Goal: Task Accomplishment & Management: Manage account settings

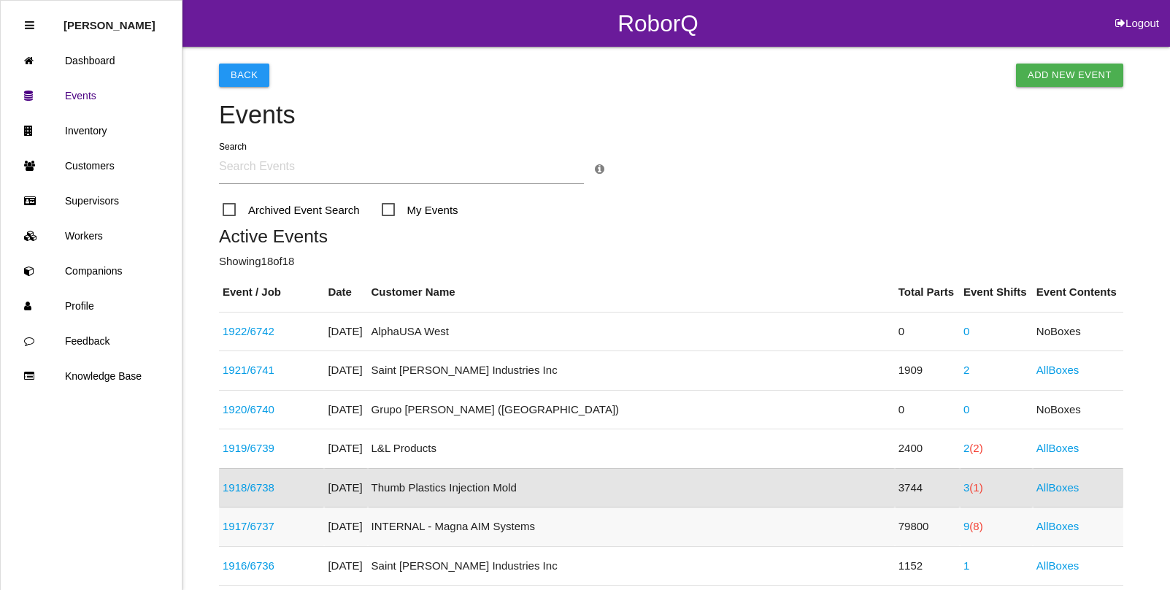
scroll to position [193, 0]
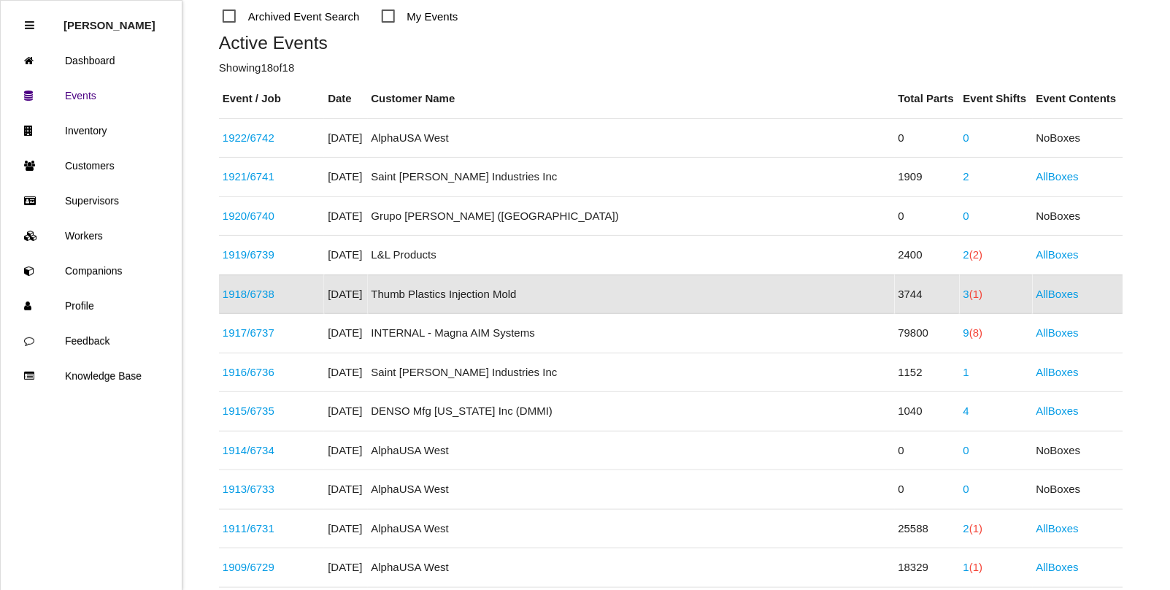
click at [264, 294] on link "1918 / 6738" at bounding box center [249, 294] width 52 height 12
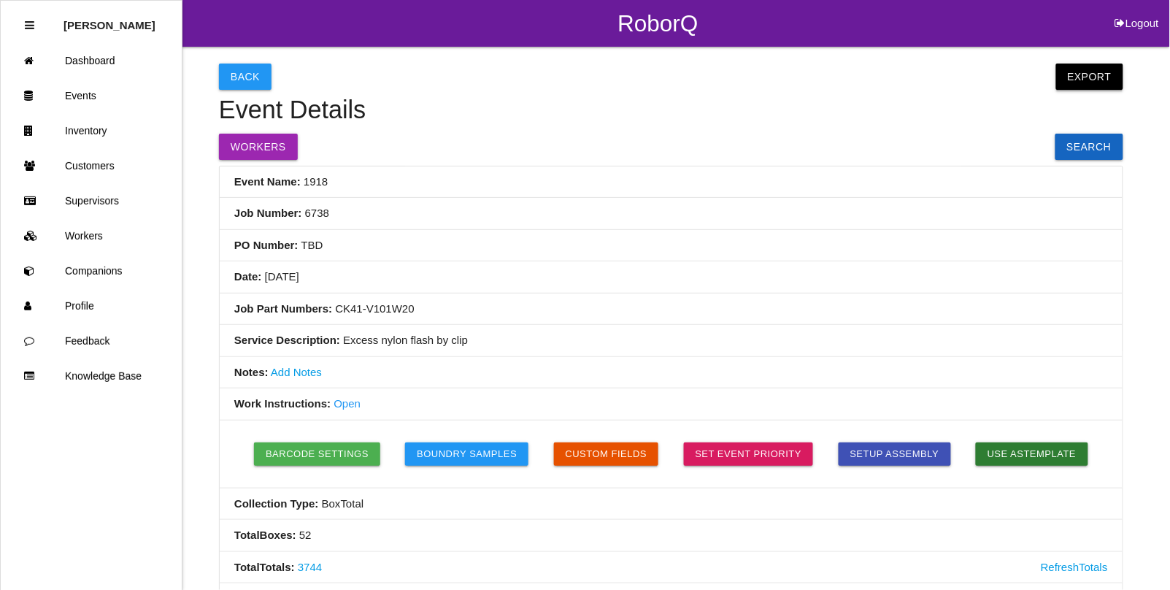
click at [1079, 80] on button "Export" at bounding box center [1090, 77] width 67 height 26
click at [1073, 79] on link "Export Excel" at bounding box center [1077, 81] width 84 height 34
click at [92, 99] on link "Events" at bounding box center [91, 95] width 181 height 35
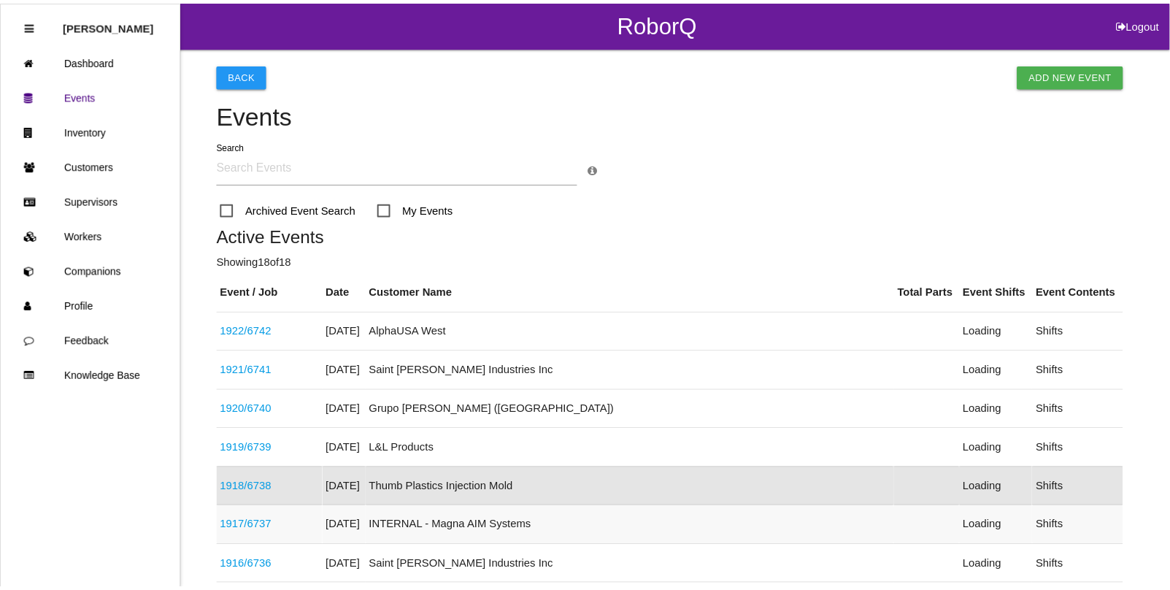
scroll to position [193, 0]
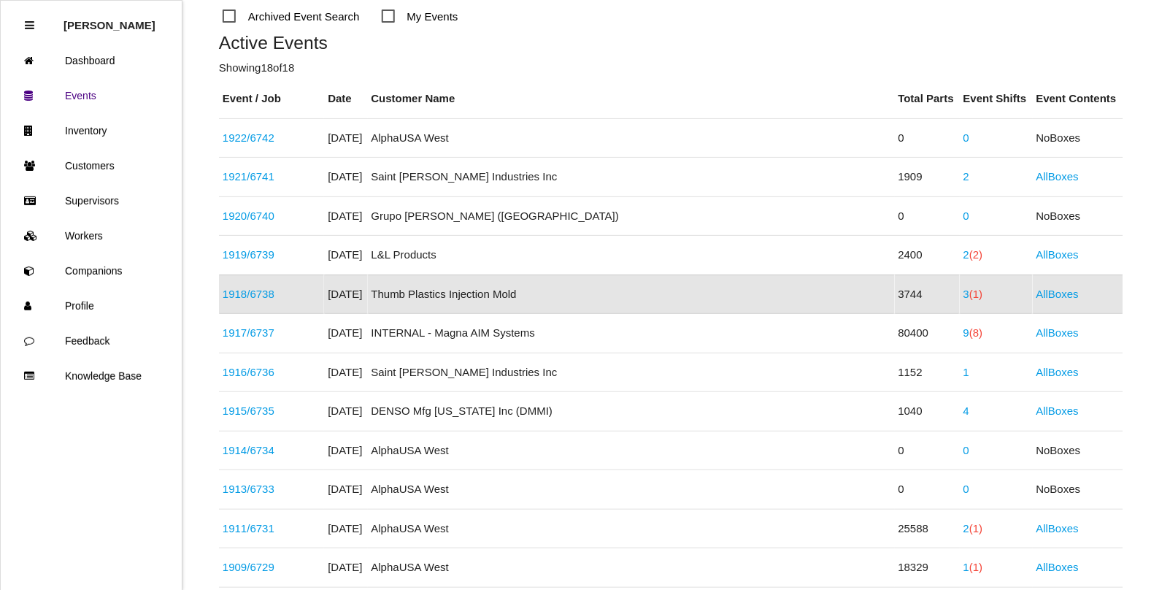
click at [970, 294] on span "(1)" at bounding box center [976, 294] width 13 height 12
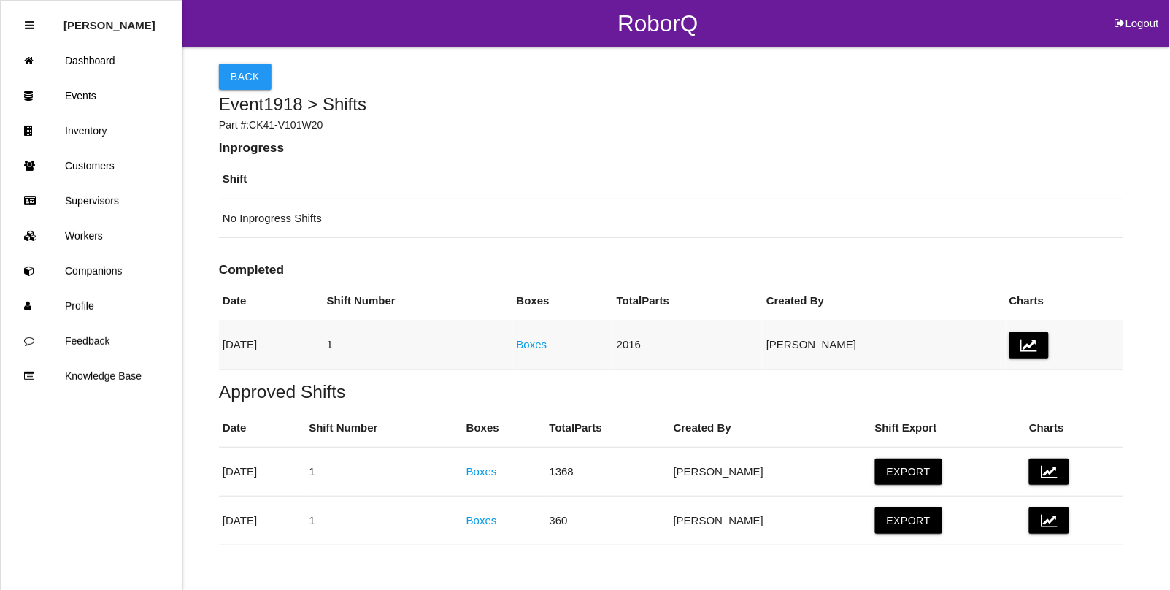
click at [548, 340] on link "Boxes" at bounding box center [532, 344] width 31 height 12
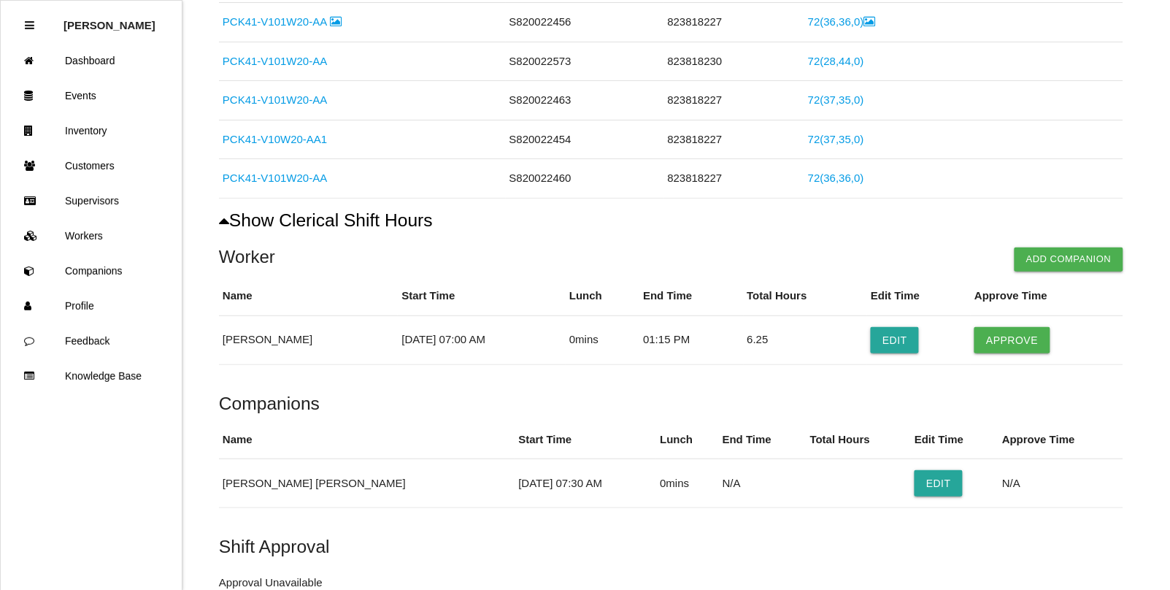
scroll to position [1381, 0]
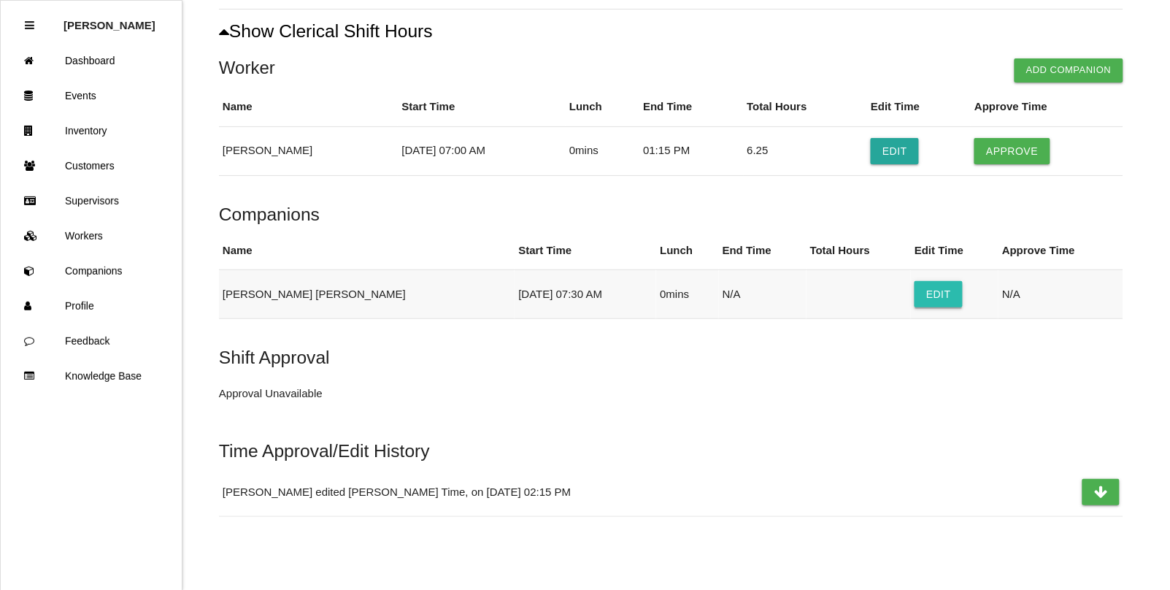
click at [915, 294] on button "Edit" at bounding box center [939, 294] width 48 height 26
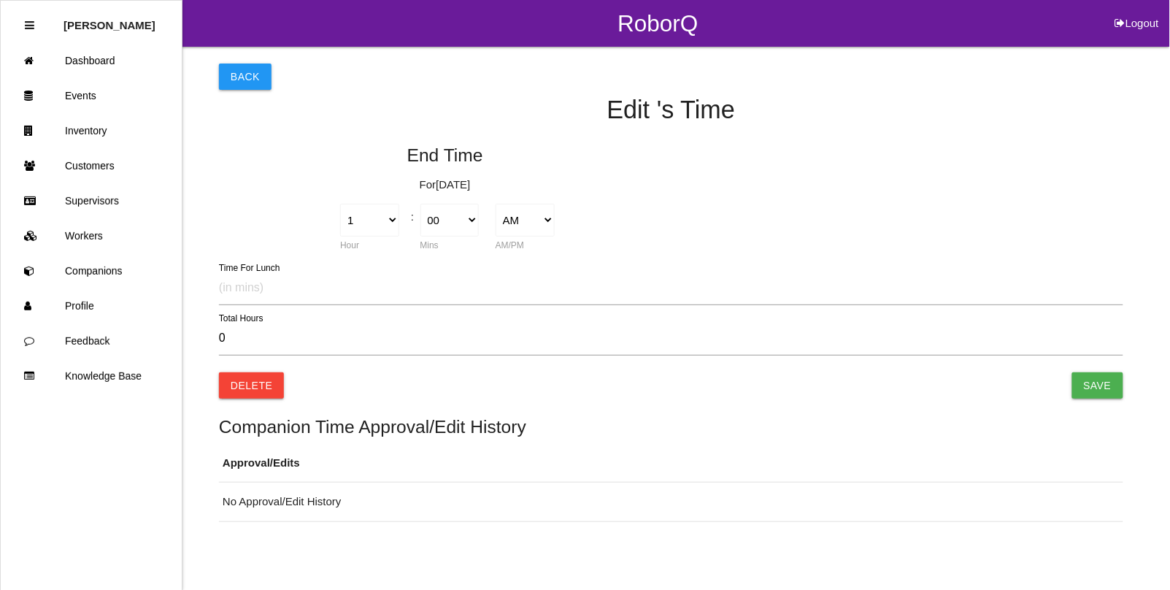
type input "0.00"
select select "7"
select select "30"
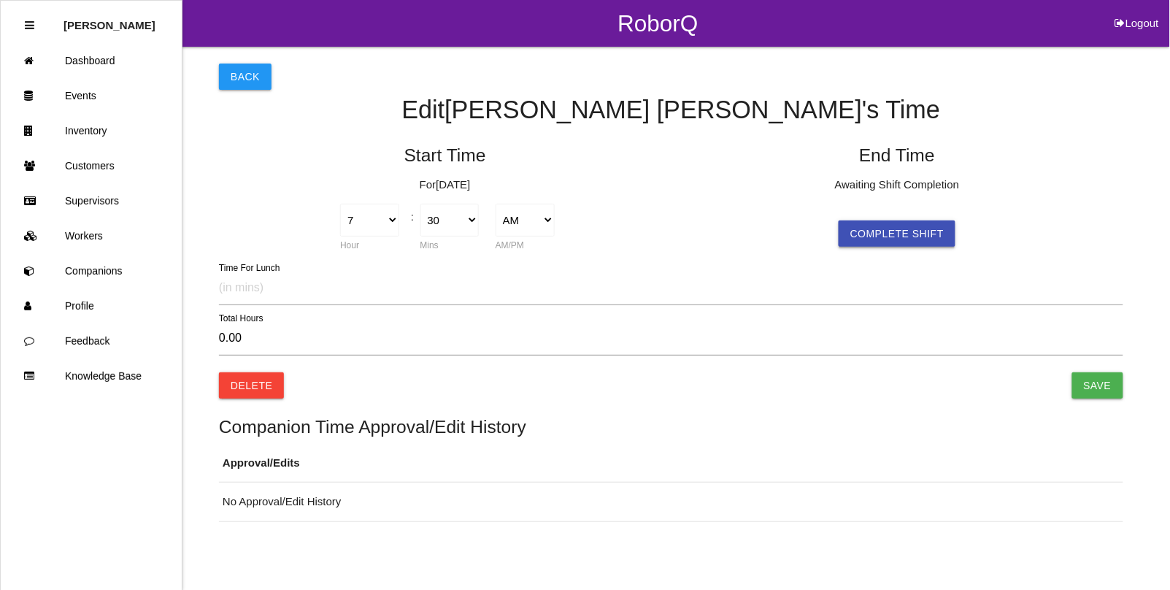
click at [874, 234] on button "Complete Shift" at bounding box center [897, 234] width 117 height 26
select select "7"
select select "30"
click at [837, 217] on select "1 2 3 4 5 6 7 8 9 10 11 12" at bounding box center [822, 220] width 59 height 33
select select "12"
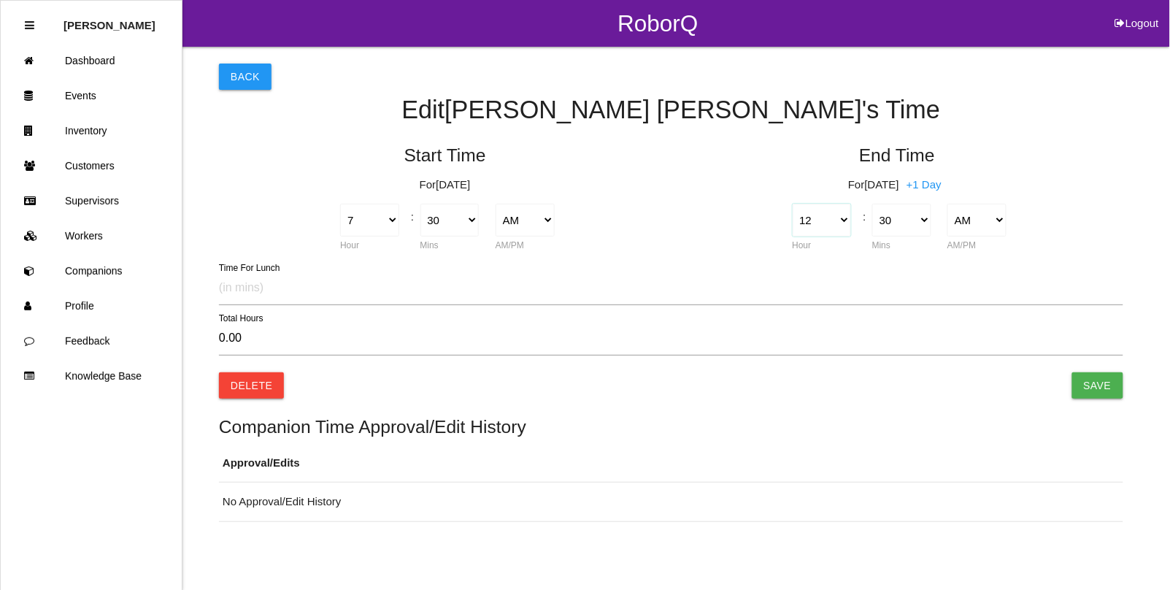
click at [793, 204] on select "1 2 3 4 5 6 7 8 9 10 11 12" at bounding box center [822, 220] width 59 height 33
type input "-7.00"
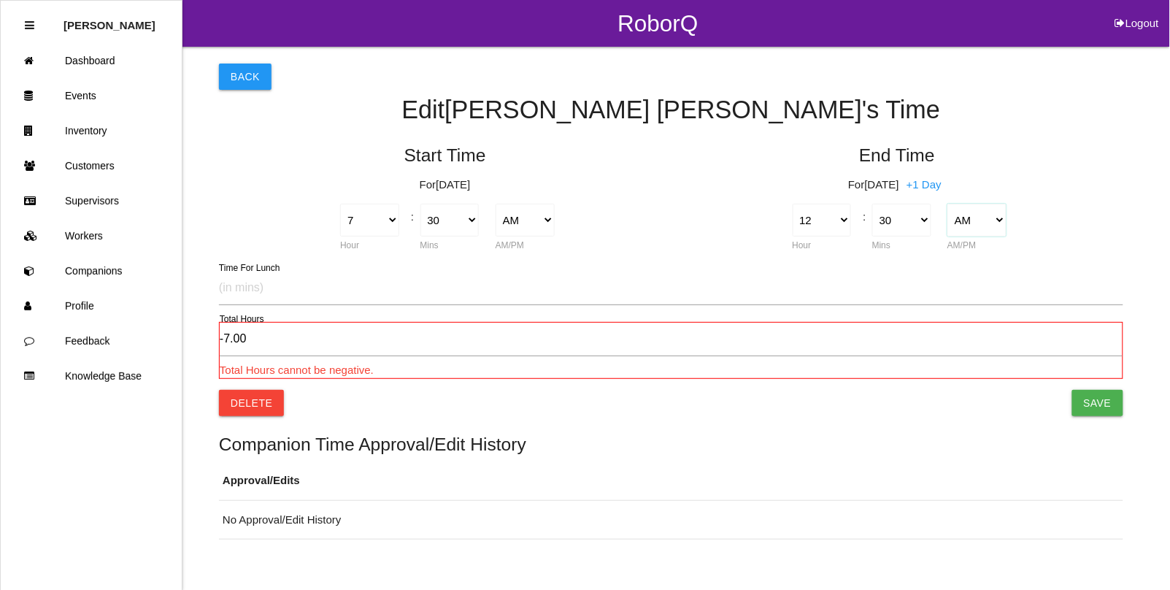
click at [978, 221] on select "AM PM" at bounding box center [977, 220] width 59 height 33
select select "2"
click at [948, 204] on select "AM PM" at bounding box center [977, 220] width 59 height 33
type input "5.00"
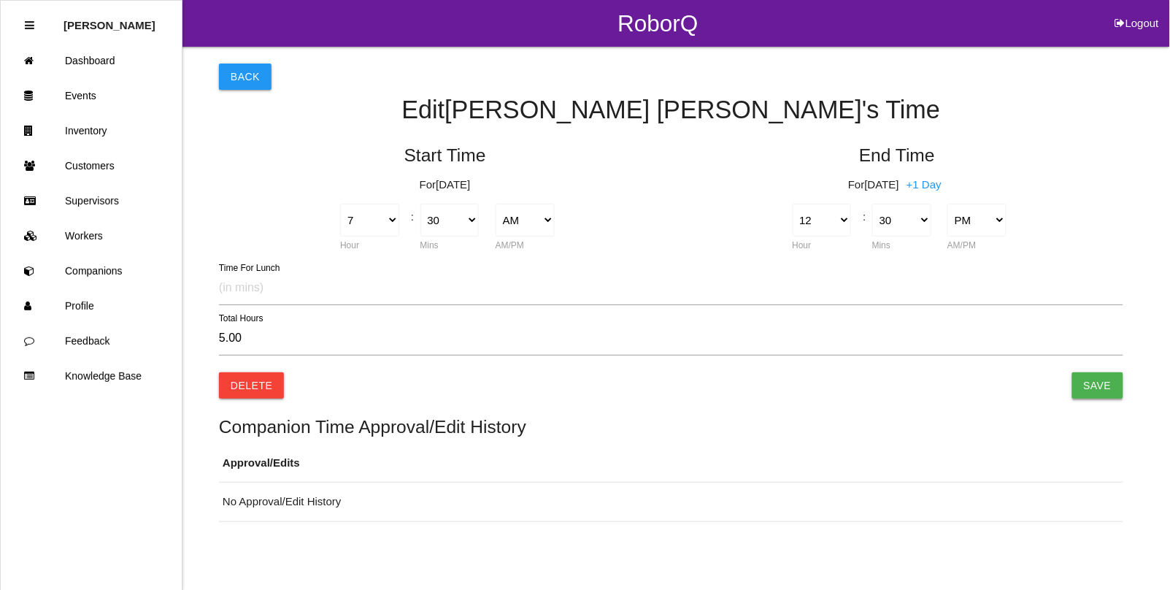
click at [1097, 374] on input "Save" at bounding box center [1098, 385] width 51 height 26
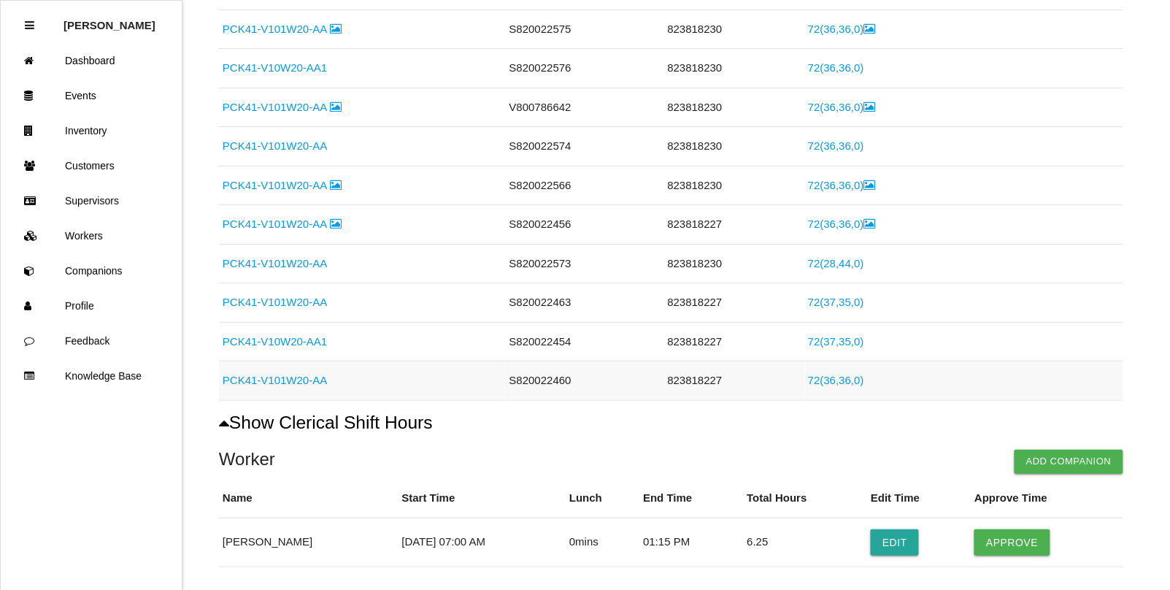
scroll to position [1431, 0]
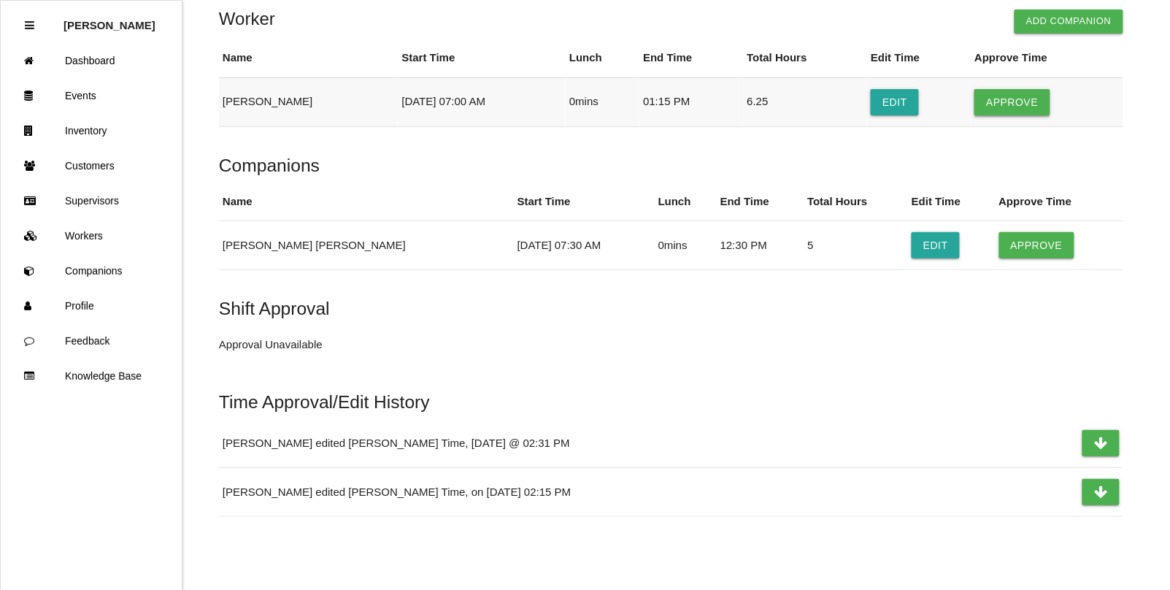
click at [1017, 96] on button "Approve" at bounding box center [1012, 102] width 75 height 26
click at [1010, 248] on button "Approve" at bounding box center [1037, 245] width 75 height 26
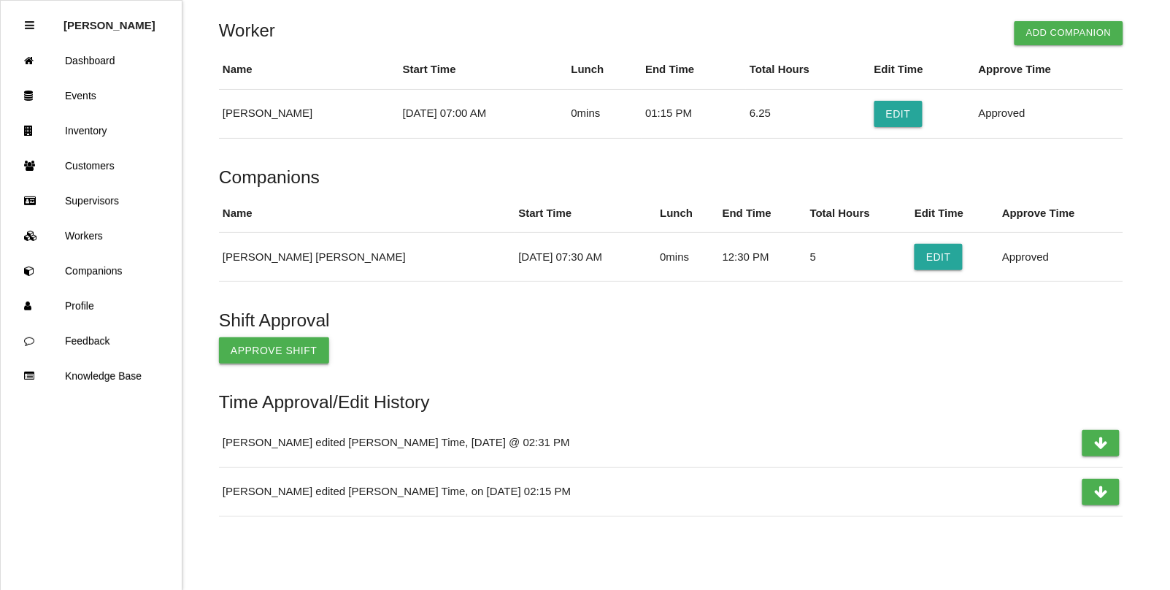
click at [256, 353] on button "Approve Shift" at bounding box center [274, 350] width 110 height 26
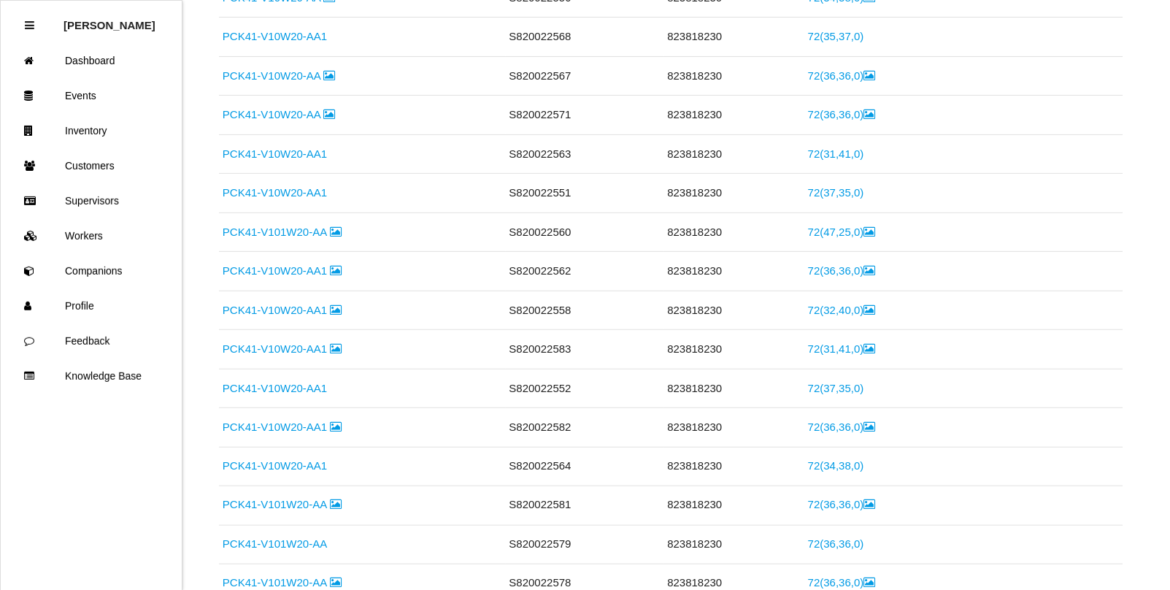
scroll to position [0, 0]
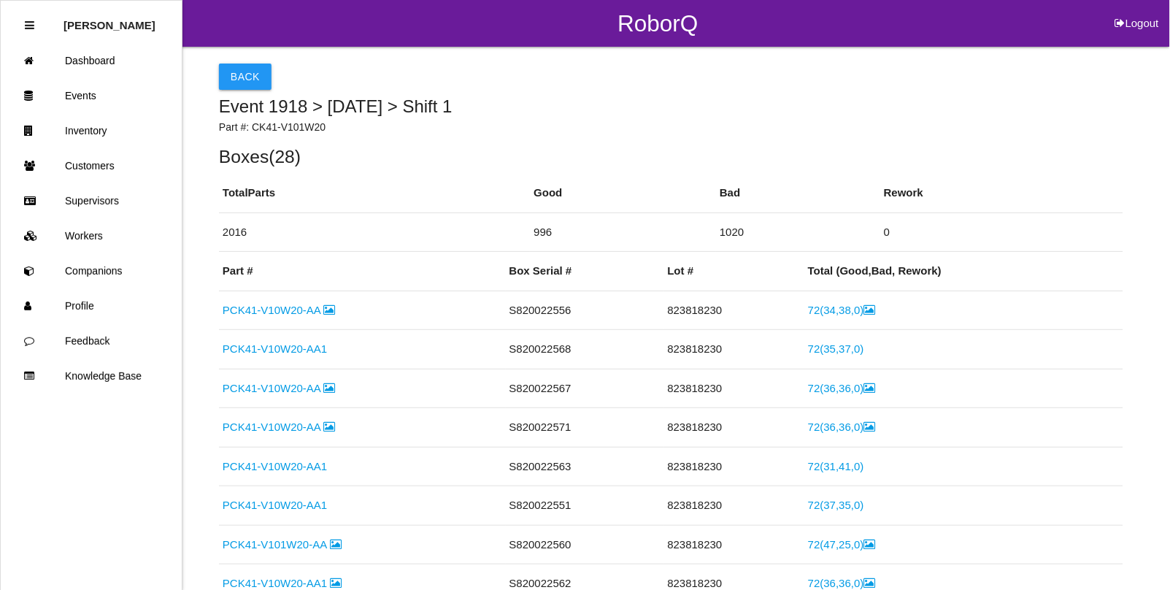
click at [96, 95] on link "Events" at bounding box center [91, 95] width 181 height 35
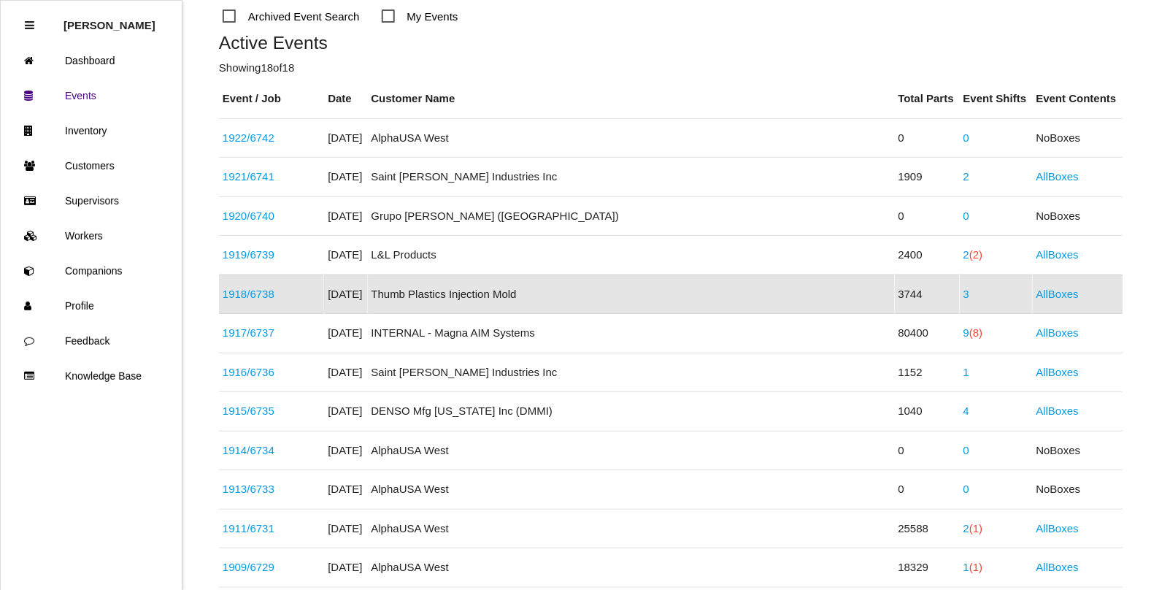
click at [258, 288] on link "1918 / 6738" at bounding box center [249, 294] width 52 height 12
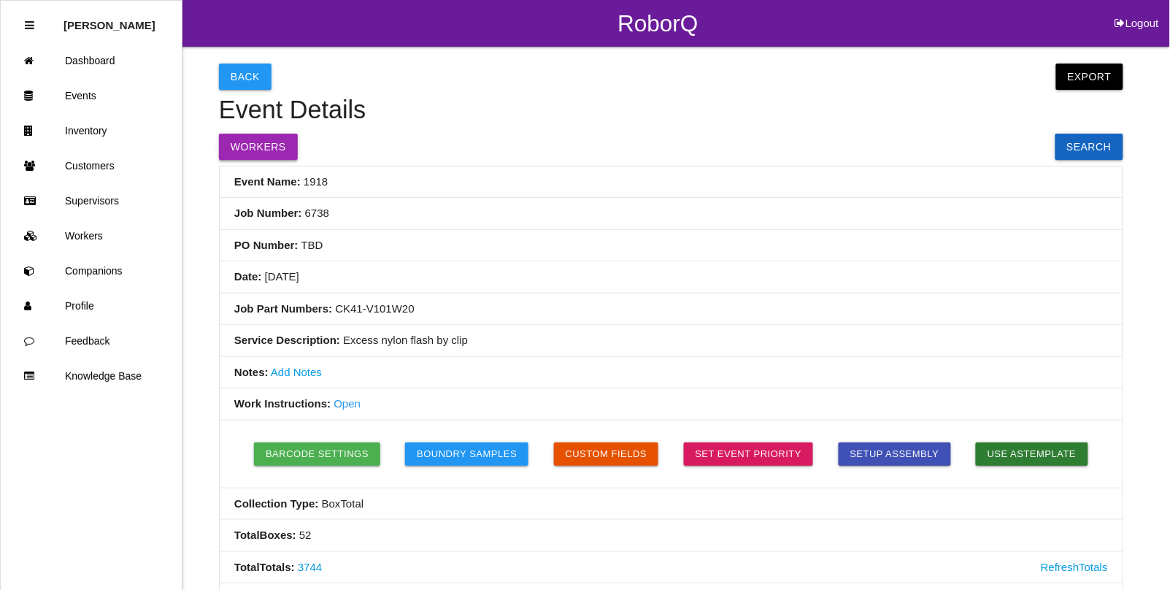
click at [260, 143] on button "Workers" at bounding box center [258, 147] width 79 height 26
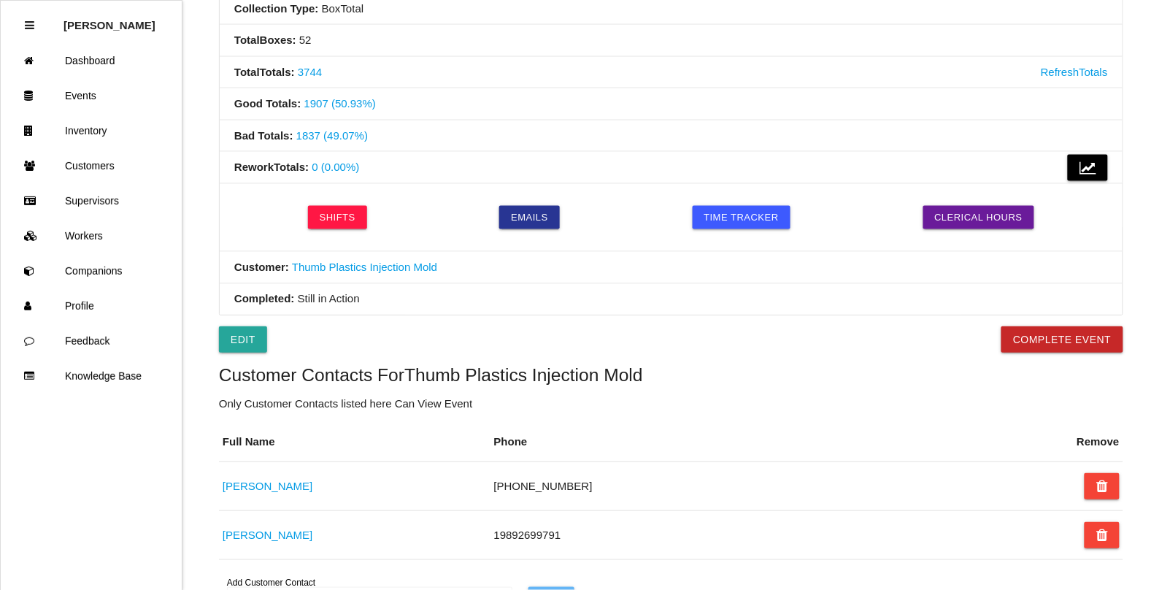
scroll to position [494, 0]
click at [1056, 345] on button "Complete Event" at bounding box center [1063, 340] width 122 height 26
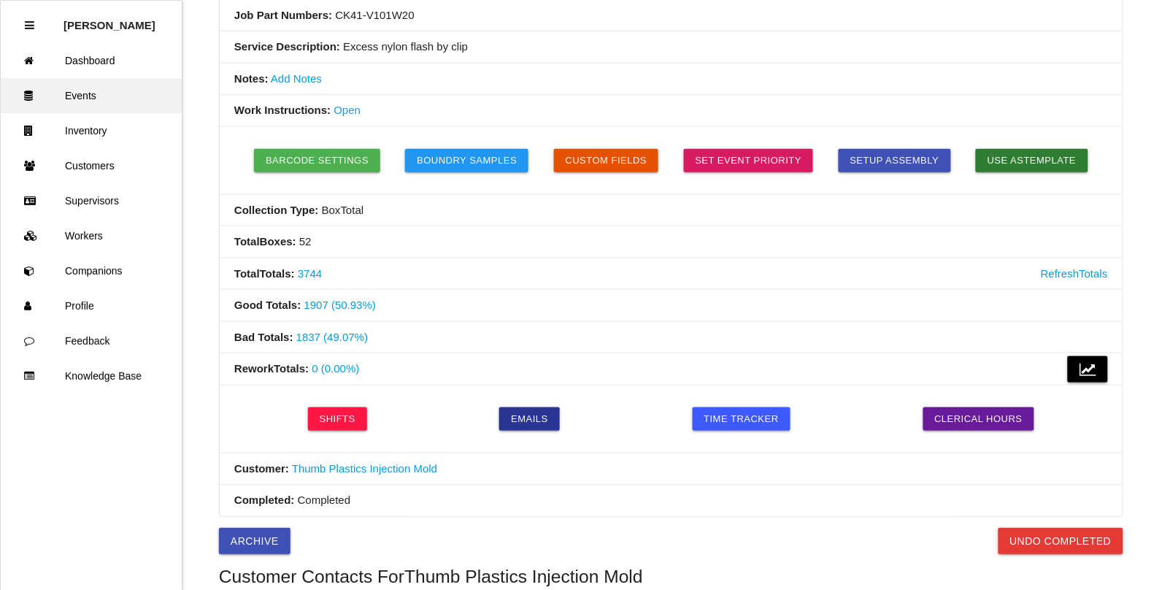
scroll to position [221, 0]
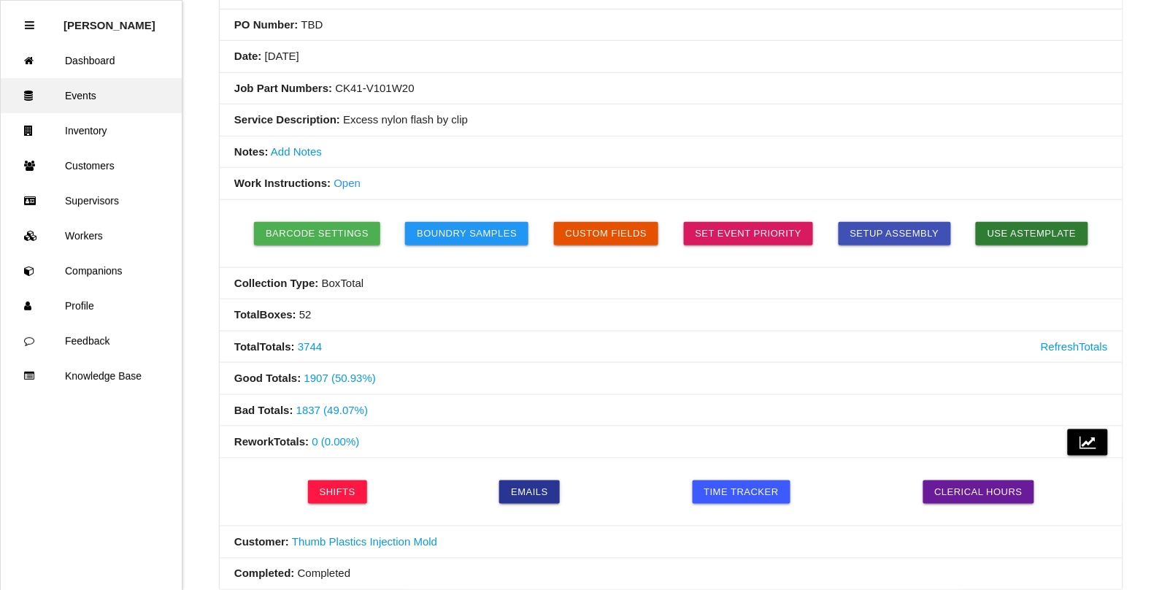
click at [79, 96] on link "Events" at bounding box center [91, 95] width 181 height 35
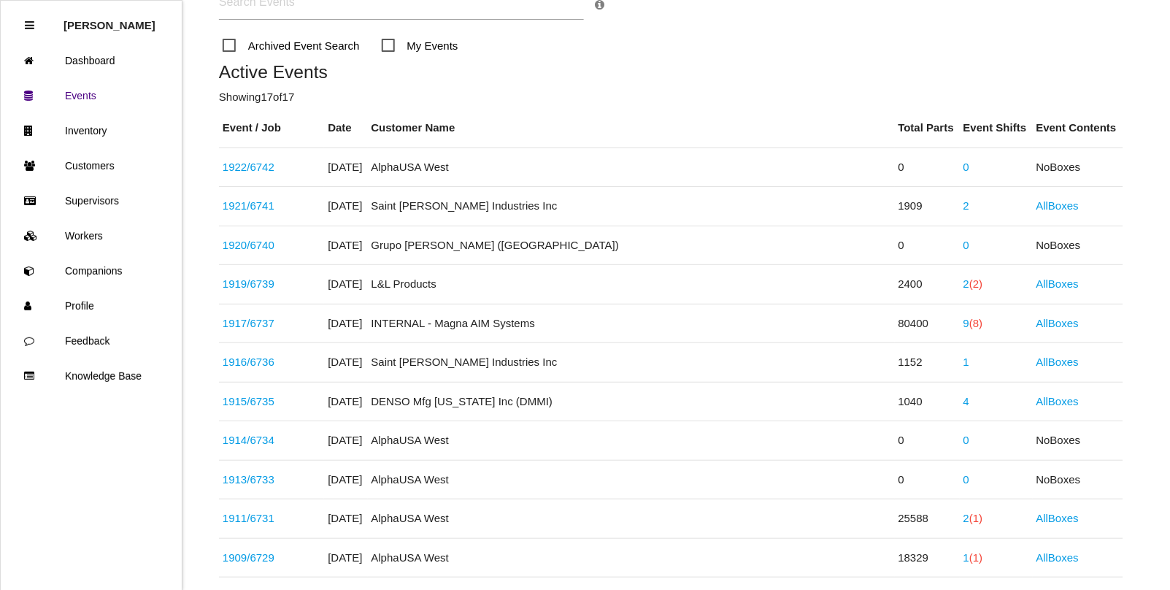
scroll to position [162, 0]
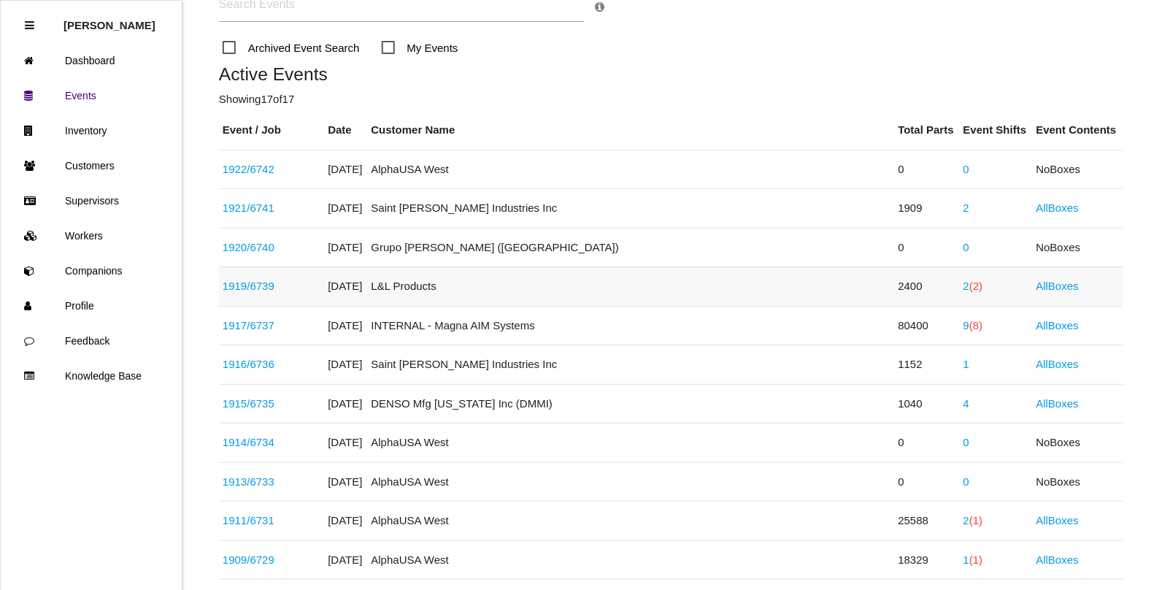
click at [259, 292] on link "1919 / 6739" at bounding box center [249, 286] width 52 height 12
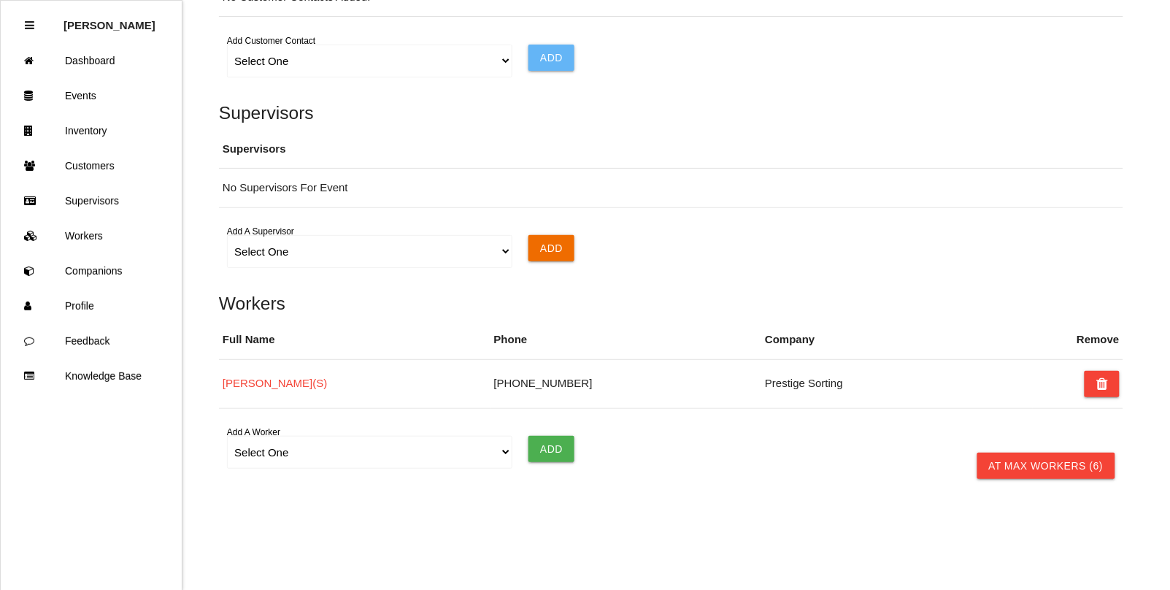
scroll to position [993, 0]
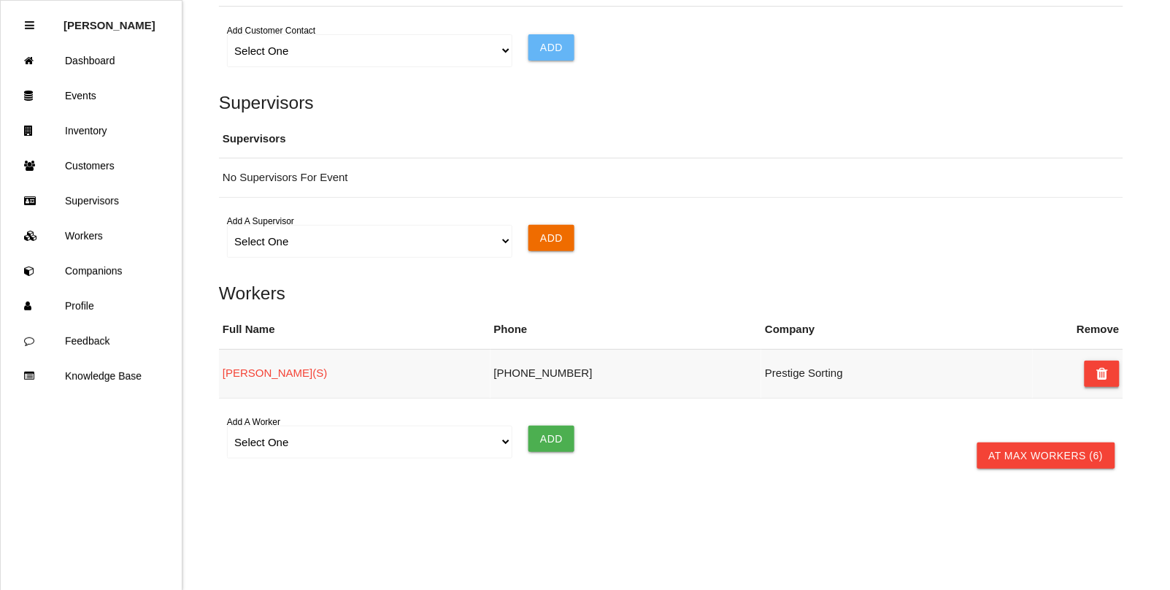
click at [1106, 370] on icon at bounding box center [1103, 374] width 12 height 26
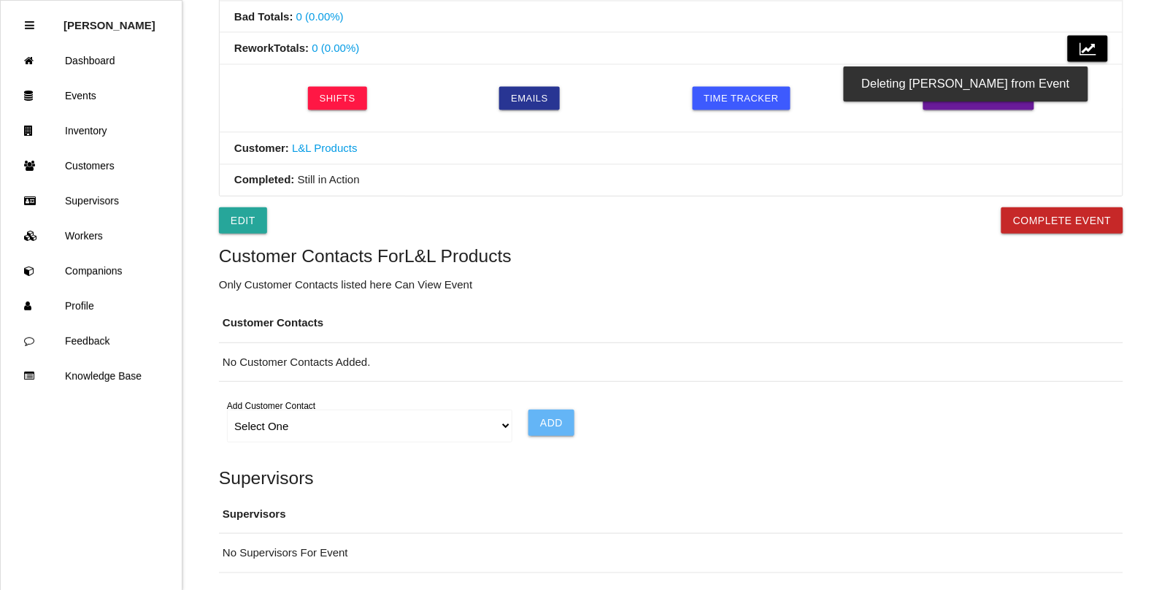
scroll to position [527, 0]
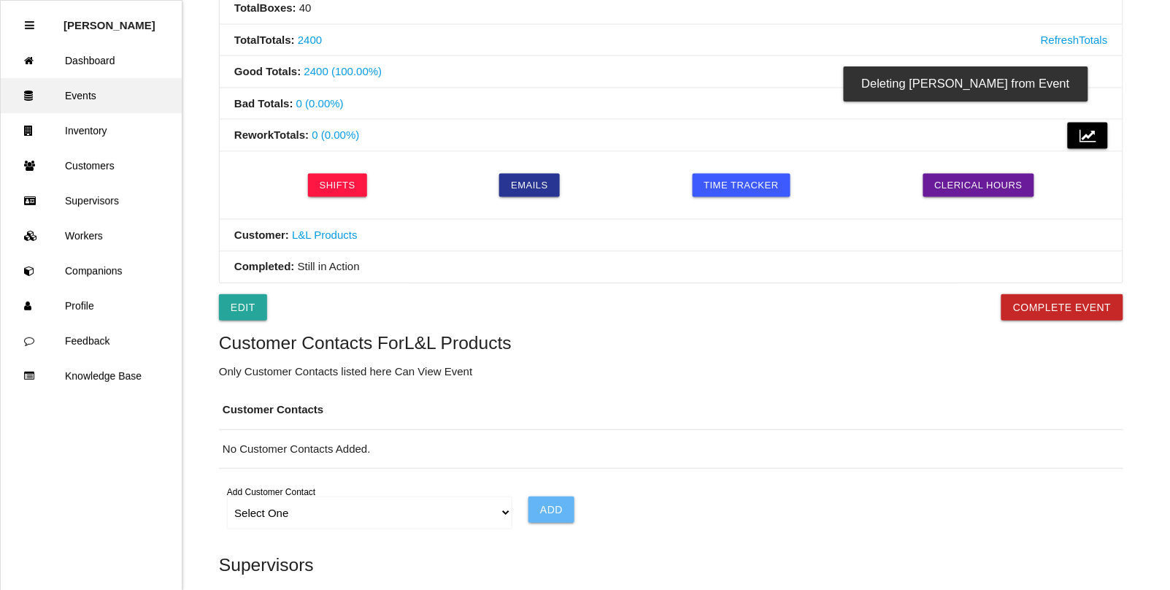
click at [93, 96] on link "Events" at bounding box center [91, 95] width 181 height 35
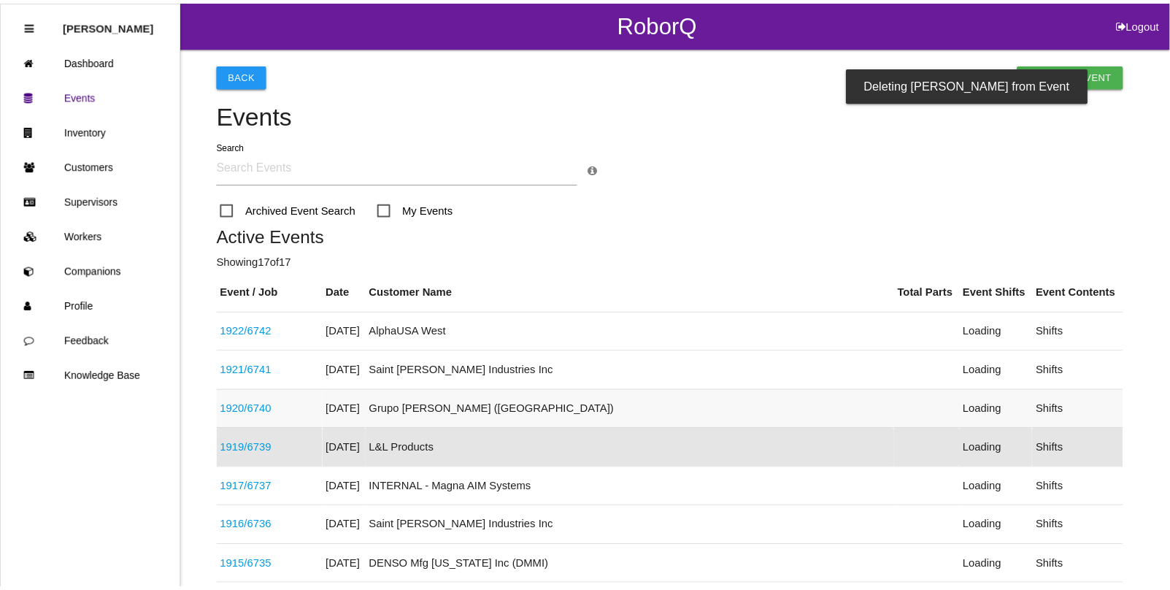
scroll to position [154, 0]
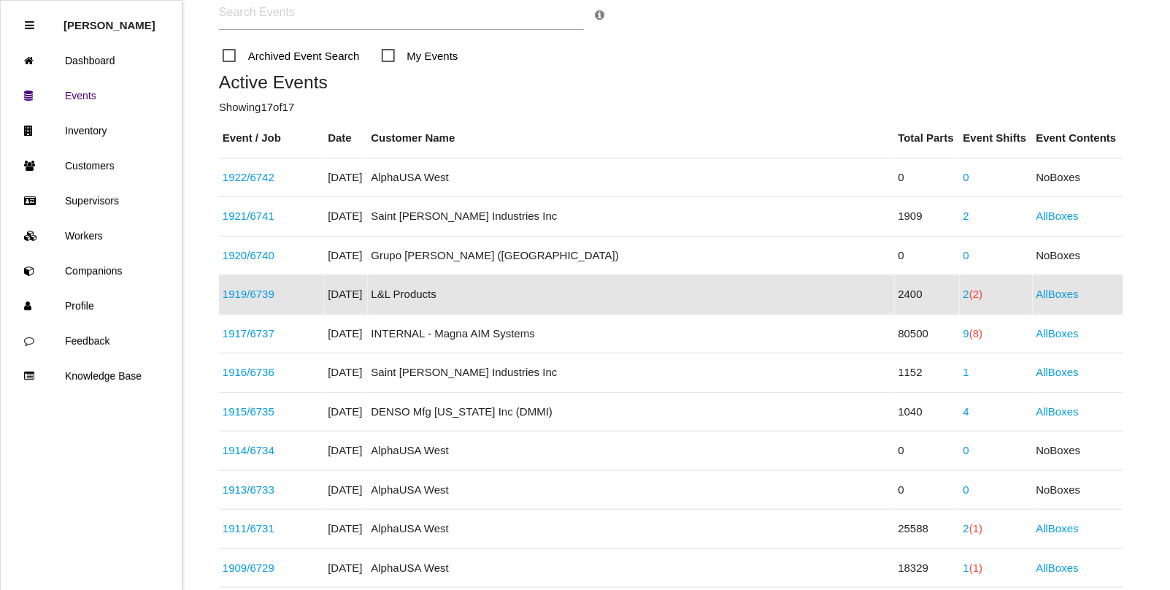
click at [970, 296] on span "(2)" at bounding box center [976, 294] width 13 height 12
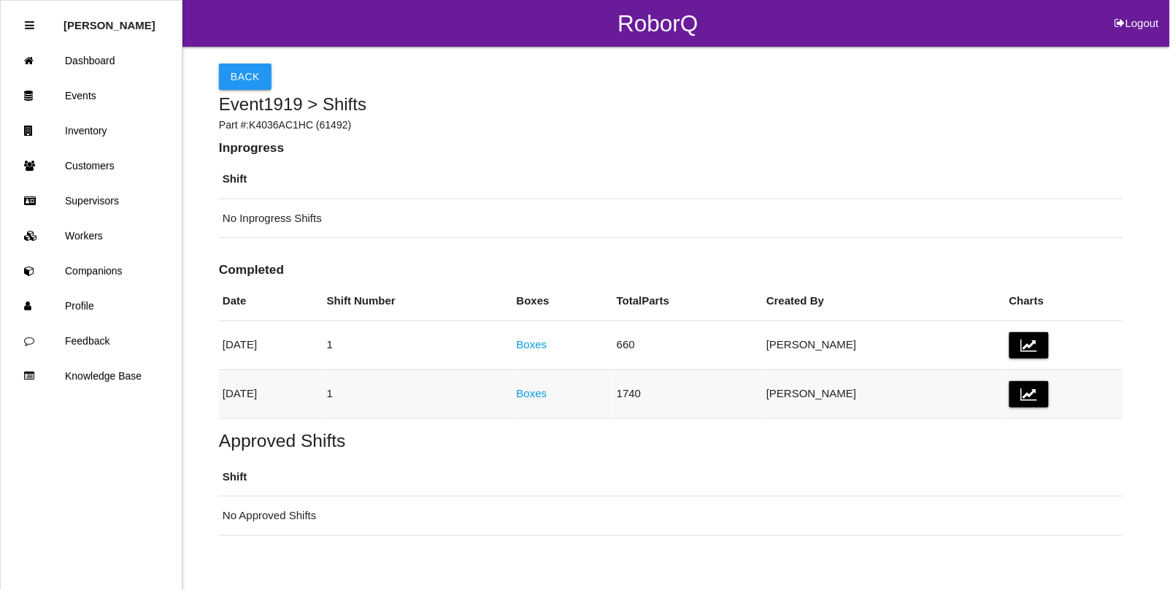
click at [548, 396] on link "Boxes" at bounding box center [532, 393] width 31 height 12
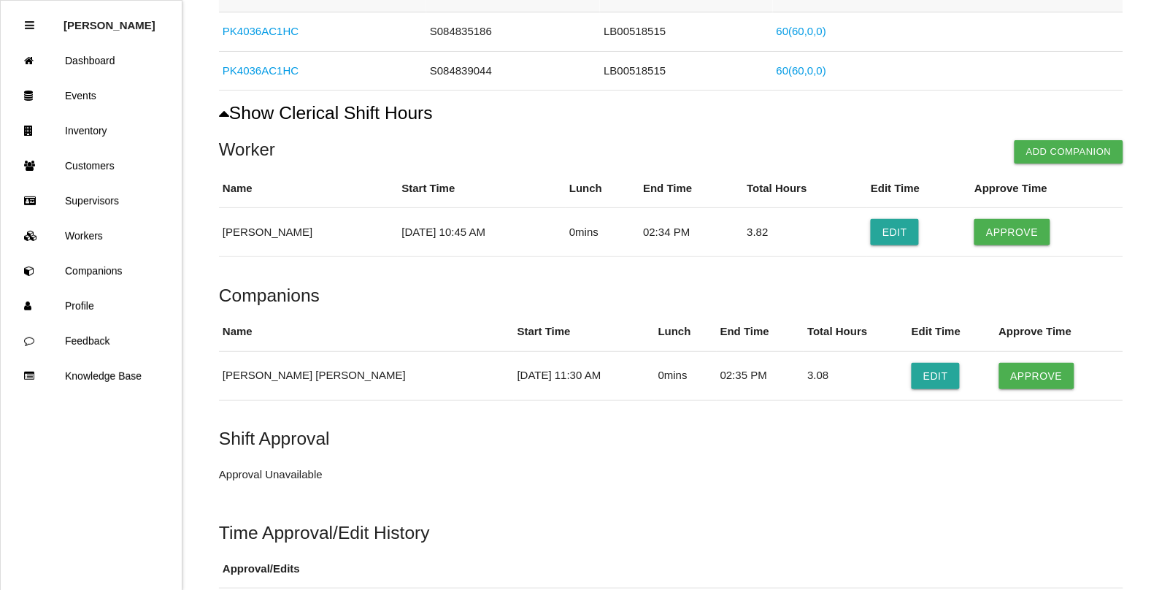
scroll to position [1450, 0]
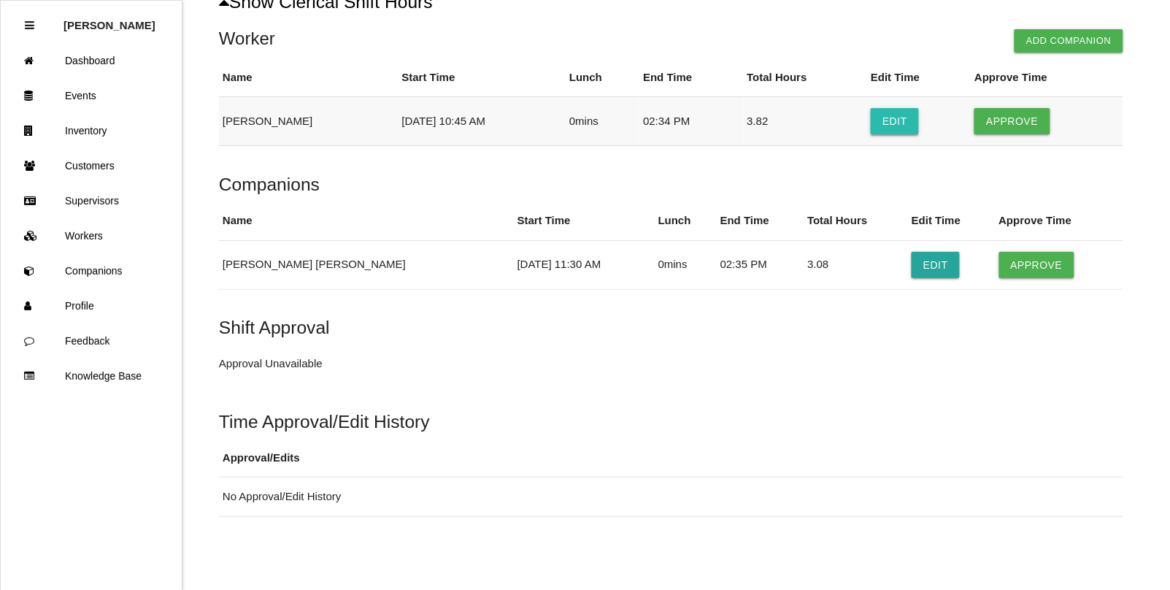
click at [915, 108] on button "Edit" at bounding box center [895, 121] width 48 height 26
select select "10"
select select "45"
select select "2"
select select "34"
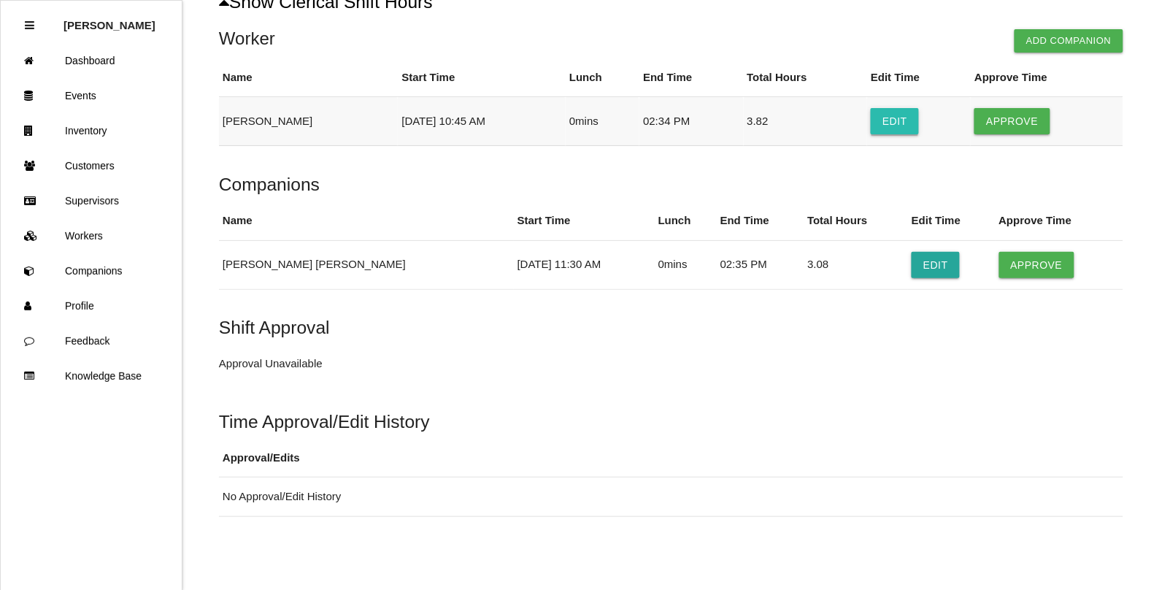
select select "2"
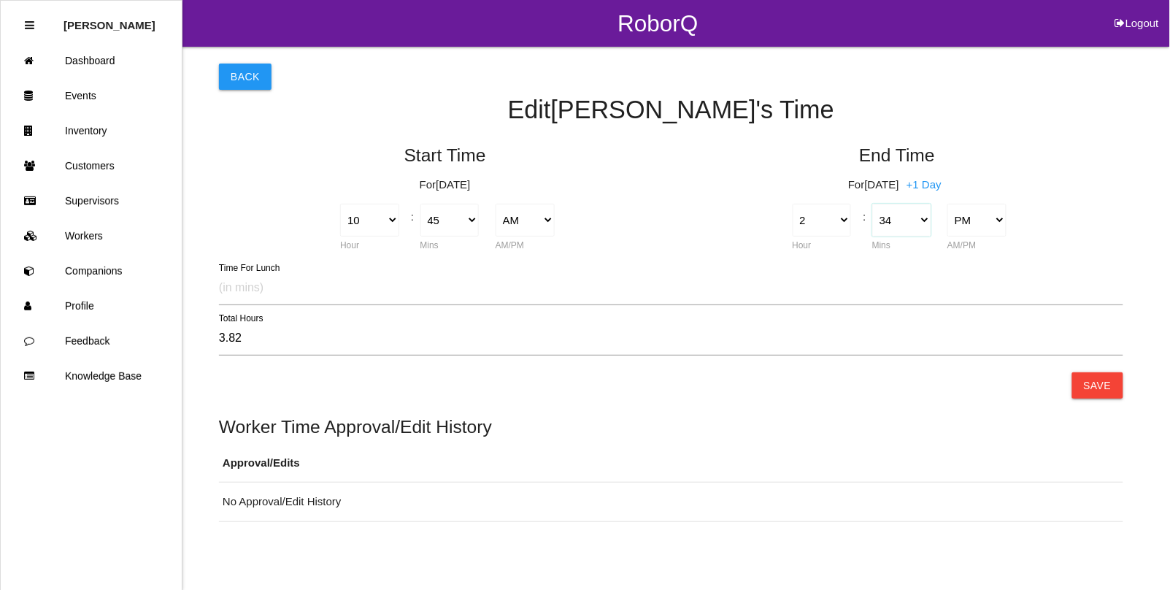
click at [921, 229] on select "00 01 02 03 04 05 06 07 08 09 10 11 12 13 14 15 16 17 18 19 20 21 22 23 24 25 2…" at bounding box center [902, 220] width 59 height 33
select select "45"
click at [873, 204] on select "00 01 02 03 04 05 06 07 08 09 10 11 12 13 14 15 16 17 18 19 20 21 22 23 24 25 2…" at bounding box center [902, 220] width 59 height 33
type input "4.00"
click at [1106, 396] on button "Save" at bounding box center [1098, 385] width 51 height 26
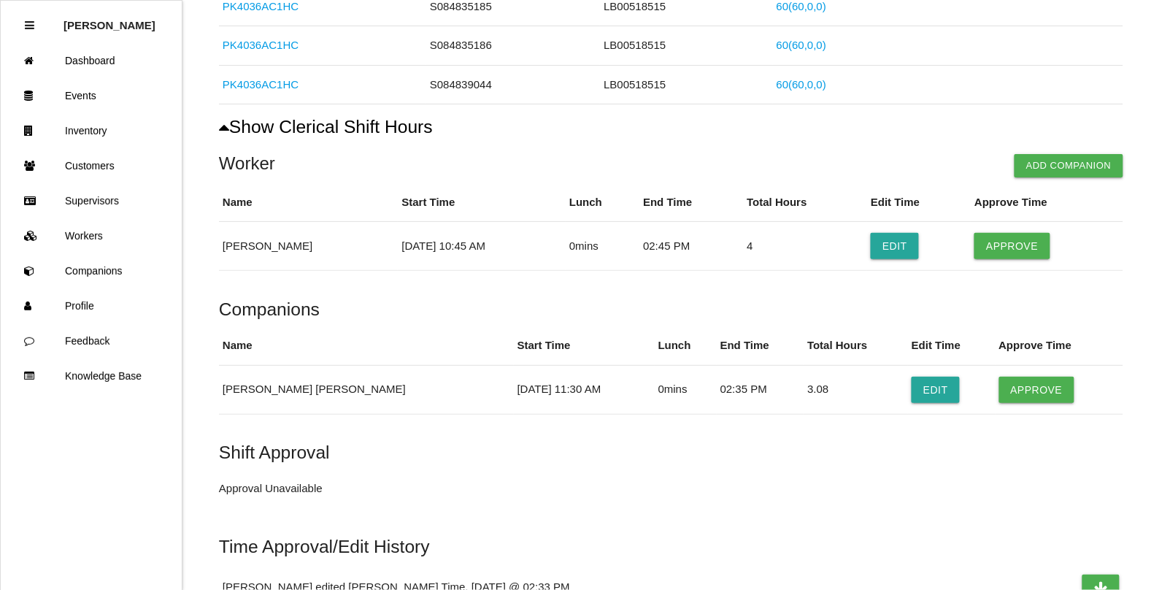
scroll to position [1421, 0]
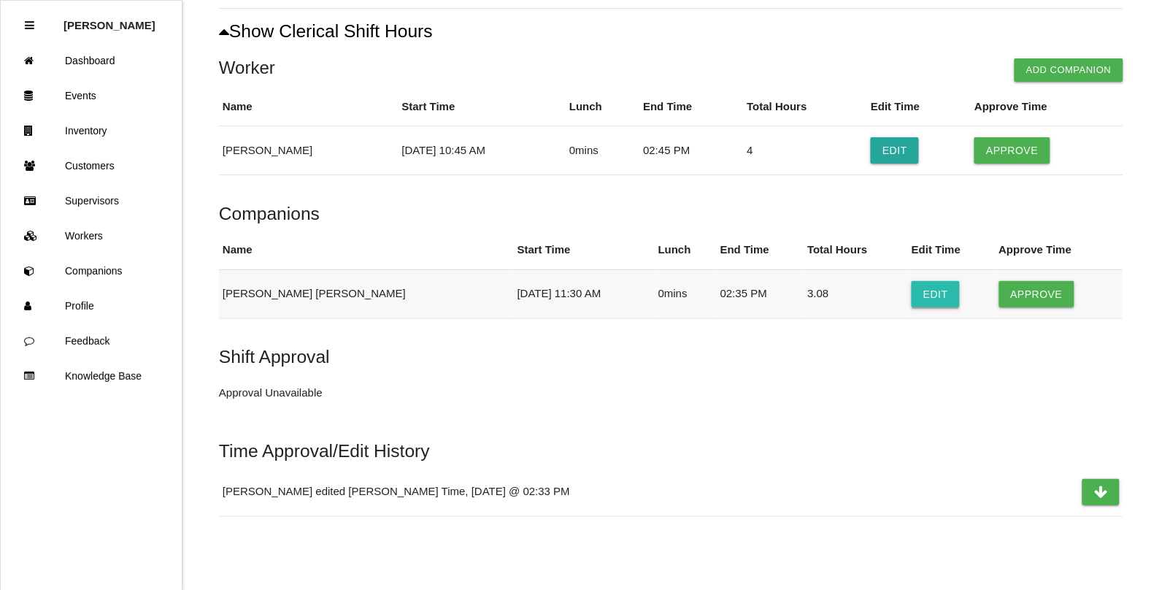
click at [912, 294] on button "Edit" at bounding box center [936, 294] width 48 height 26
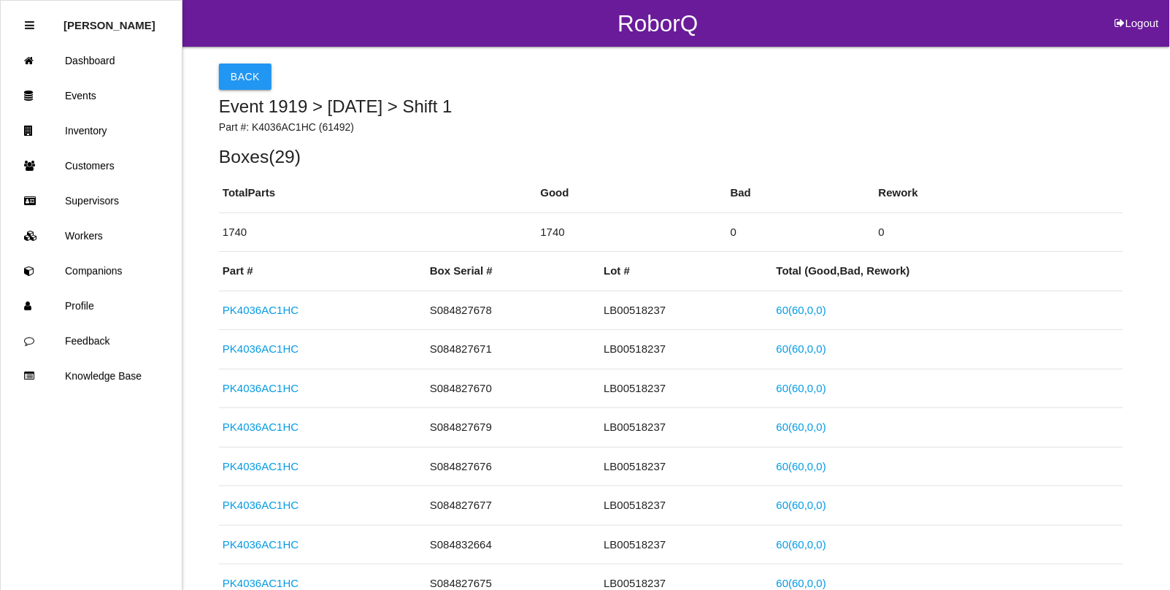
select select "11"
select select "30"
select select "2"
select select "35"
select select "2"
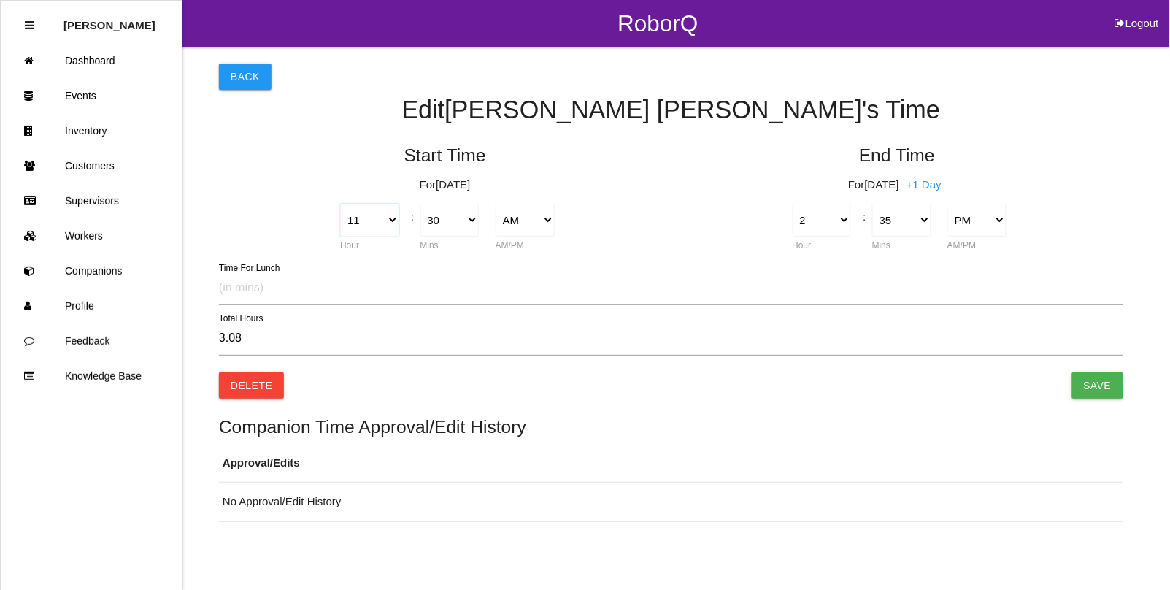
click at [389, 217] on select "1 2 3 4 5 6 7 8 9 10 11 12" at bounding box center [369, 220] width 59 height 33
select select "10"
click at [340, 204] on select "1 2 3 4 5 6 7 8 9 10 11 12" at bounding box center [369, 220] width 59 height 33
type input "4.08"
click at [920, 219] on select "00 01 02 03 04 05 06 07 08 09 10 11 12 13 14 15 16 17 18 19 20 21 22 23 24 25 2…" at bounding box center [902, 220] width 59 height 33
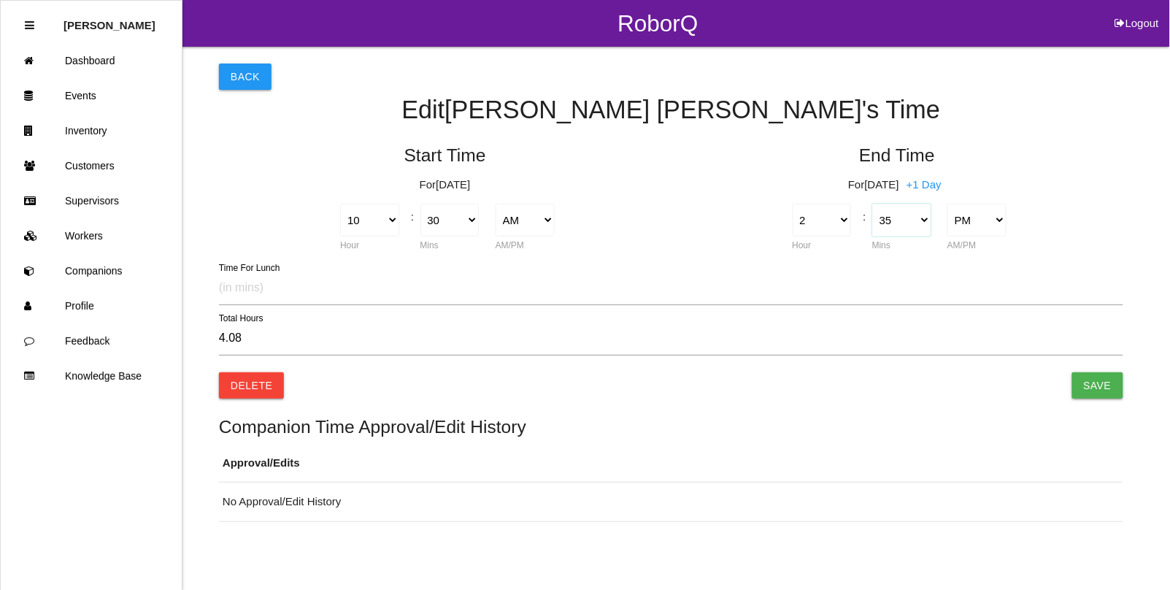
select select "30"
click at [873, 204] on select "00 01 02 03 04 05 06 07 08 09 10 11 12 13 14 15 16 17 18 19 20 21 22 23 24 25 2…" at bounding box center [902, 220] width 59 height 33
type input "4.00"
click at [1101, 380] on input "Save" at bounding box center [1098, 385] width 51 height 26
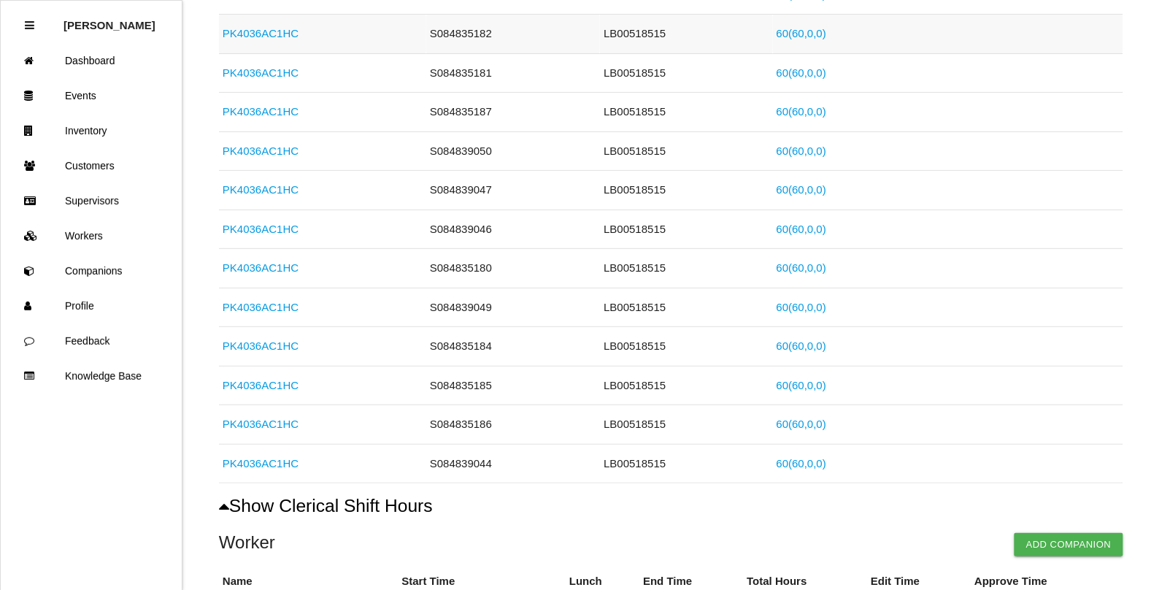
scroll to position [1470, 0]
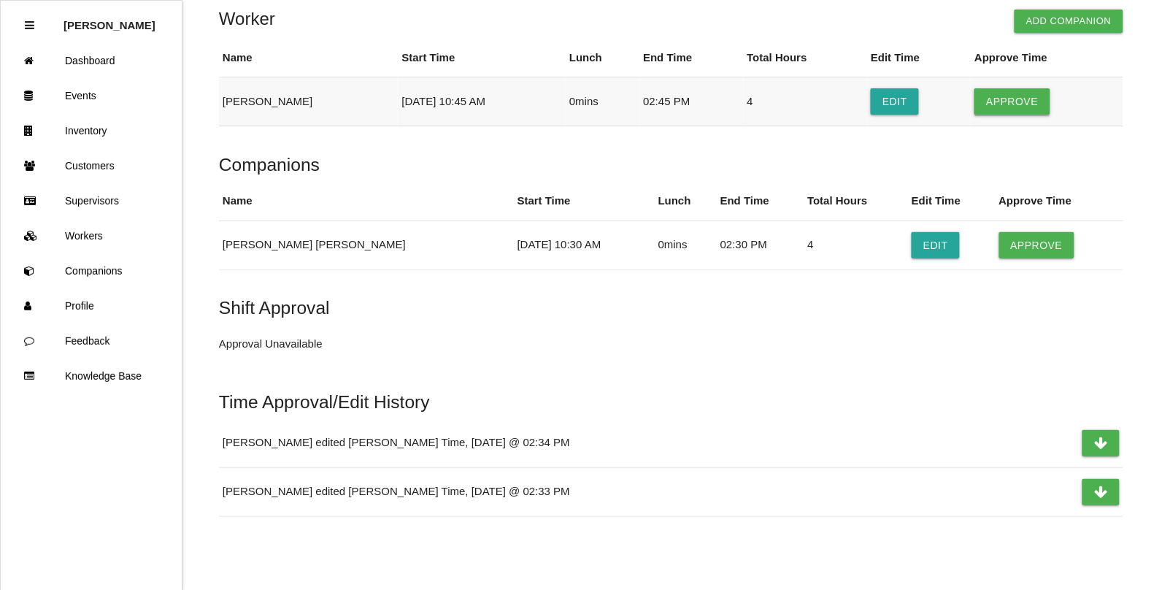
click at [1023, 102] on button "Approve" at bounding box center [1012, 101] width 75 height 26
click at [1000, 242] on button "Approve" at bounding box center [1037, 245] width 75 height 26
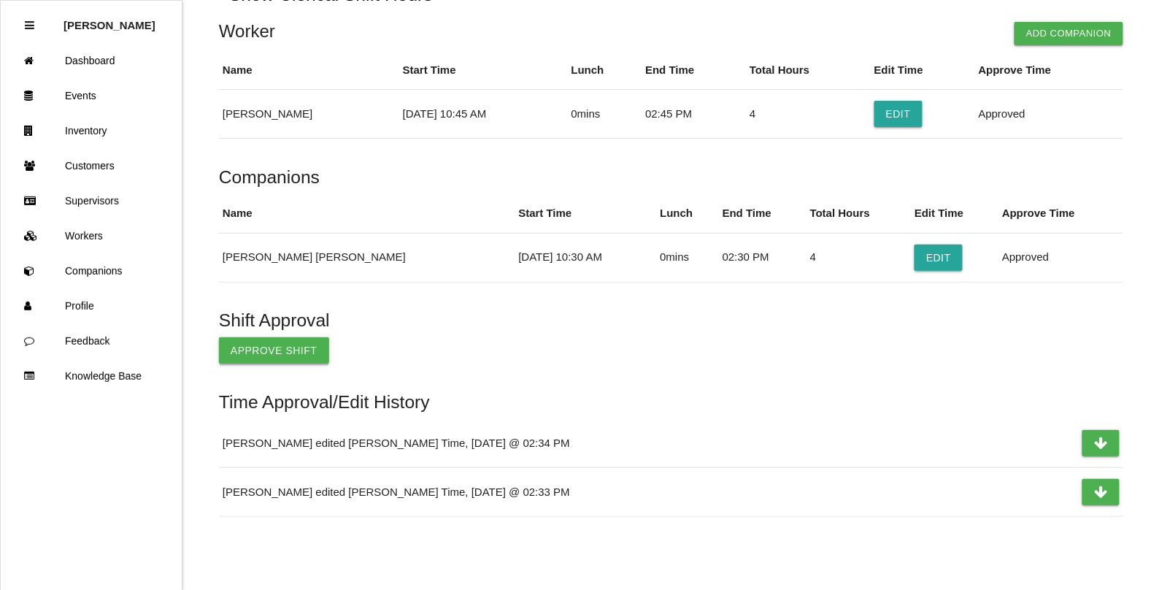
click at [250, 347] on button "Approve Shift" at bounding box center [274, 350] width 110 height 26
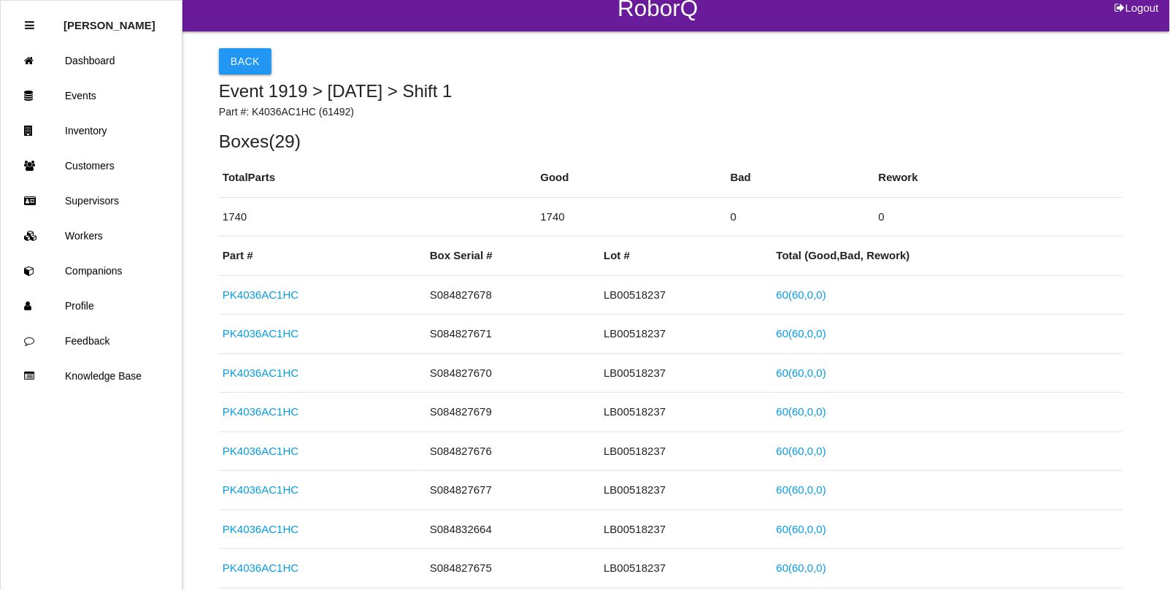
scroll to position [0, 0]
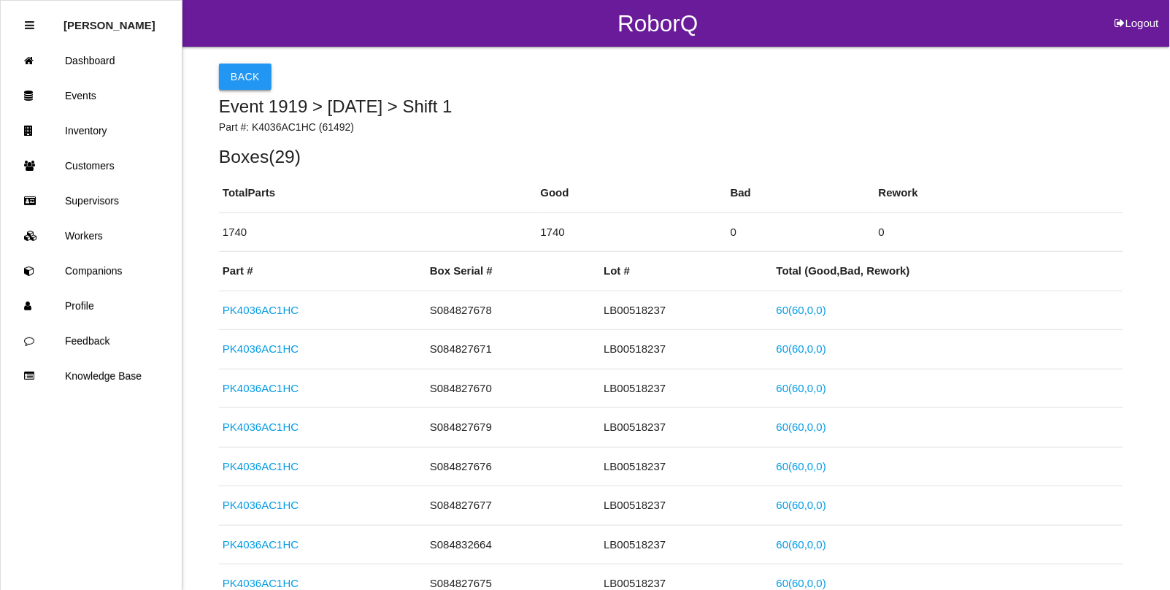
click at [234, 85] on button "Back" at bounding box center [245, 77] width 53 height 26
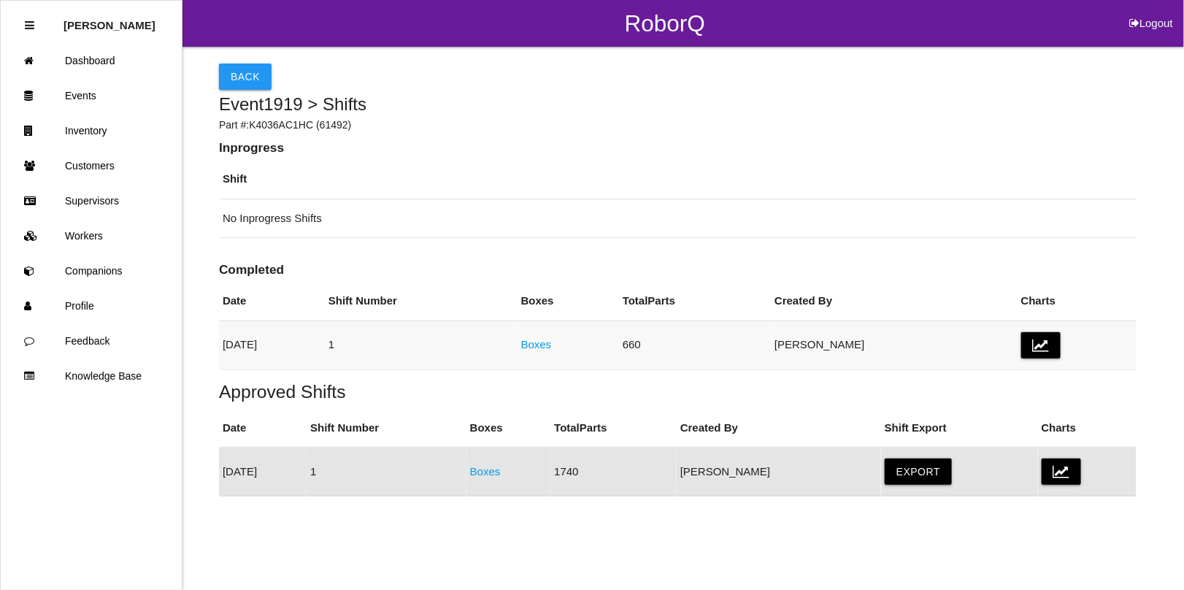
click at [552, 347] on link "Boxes" at bounding box center [536, 344] width 31 height 12
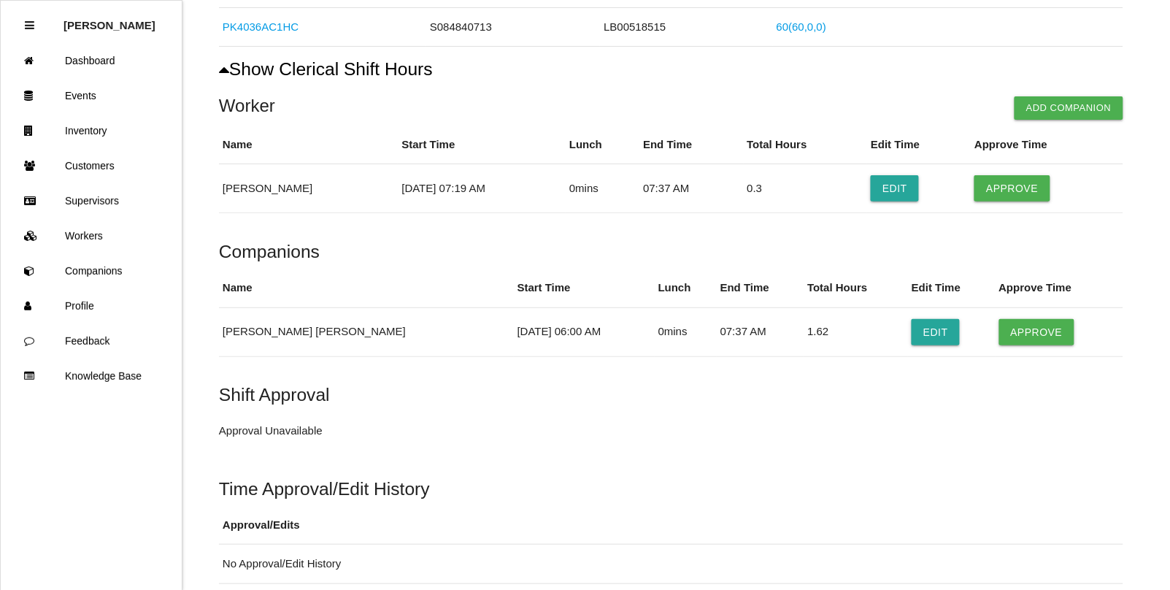
scroll to position [743, 0]
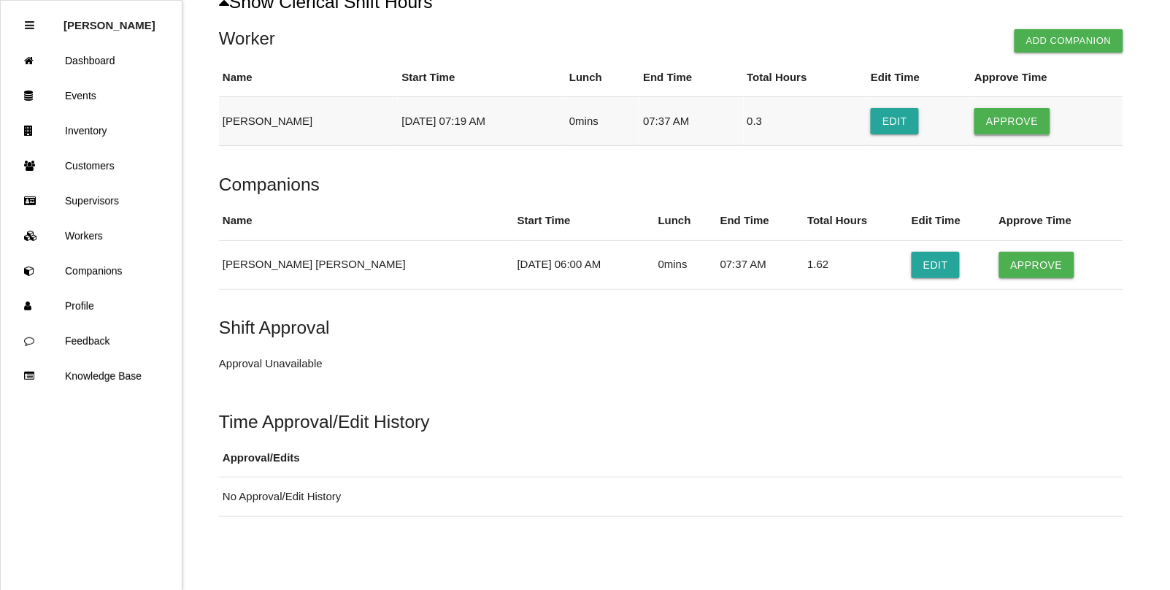
click at [1002, 120] on button "Approve" at bounding box center [1012, 121] width 75 height 26
click at [1023, 265] on button "Approve" at bounding box center [1037, 265] width 75 height 26
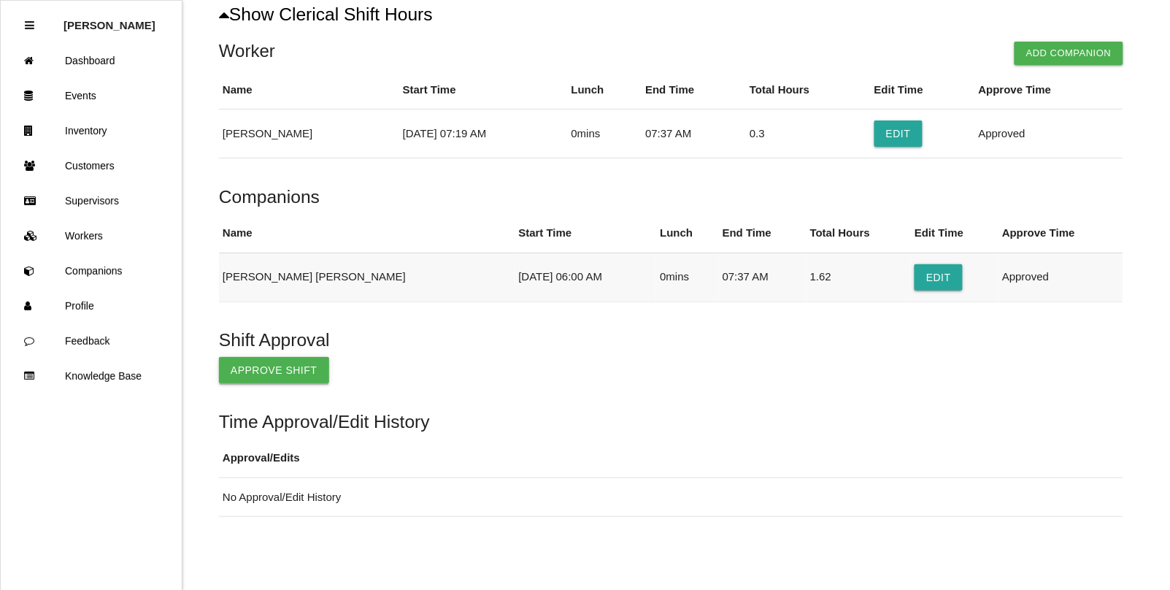
click at [250, 376] on button "Approve Shift" at bounding box center [274, 370] width 110 height 26
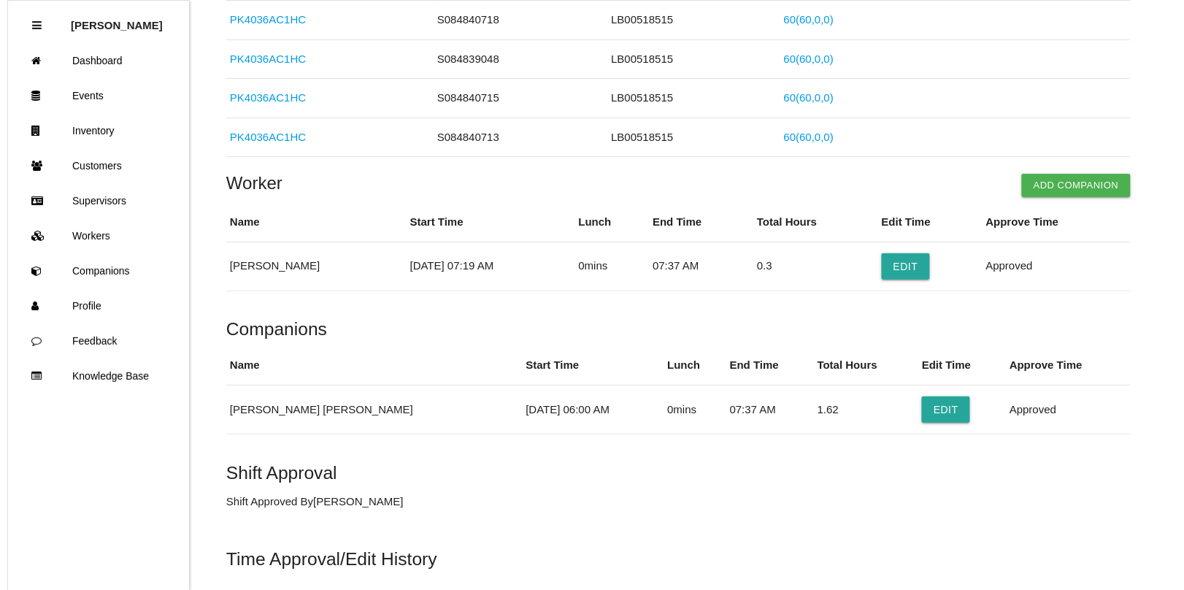
scroll to position [0, 0]
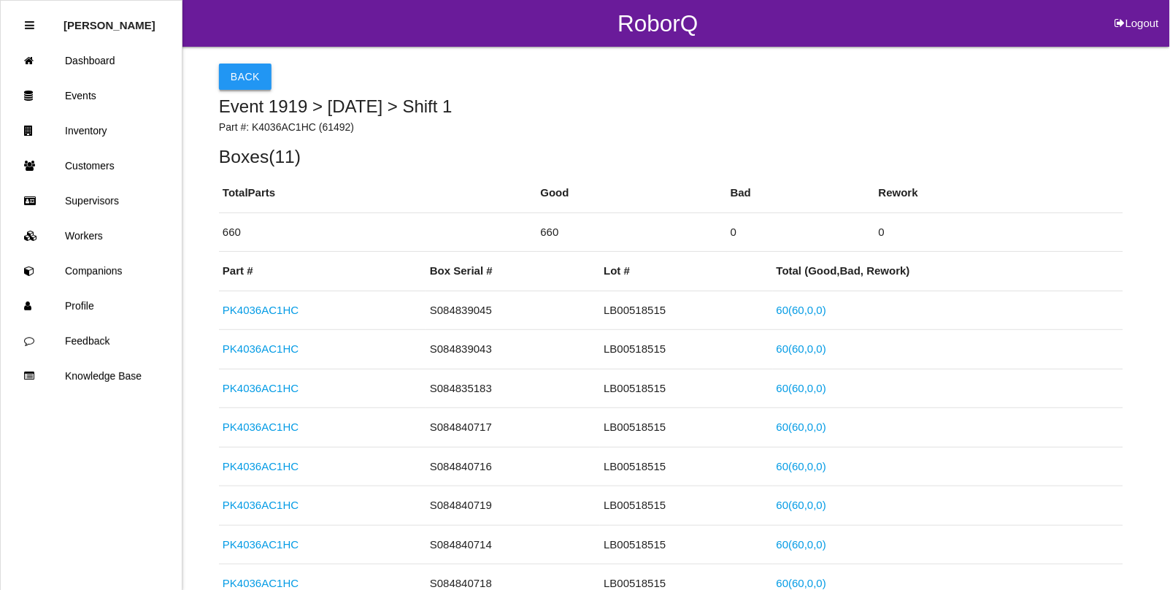
click at [242, 73] on button "Back" at bounding box center [245, 77] width 53 height 26
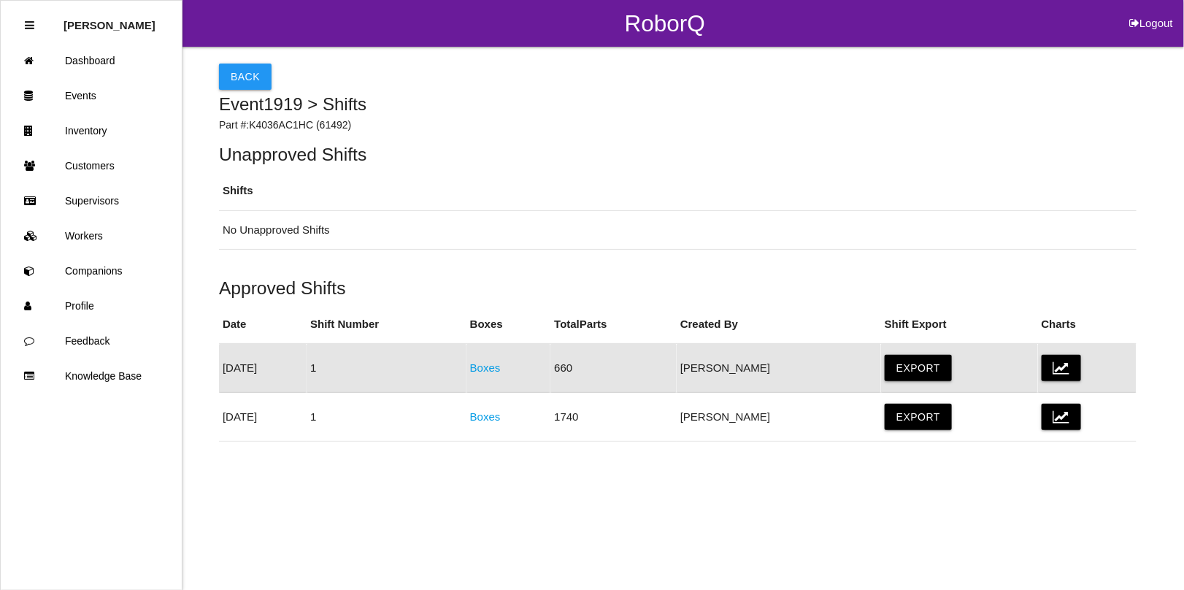
click at [242, 74] on button "Back" at bounding box center [245, 77] width 53 height 26
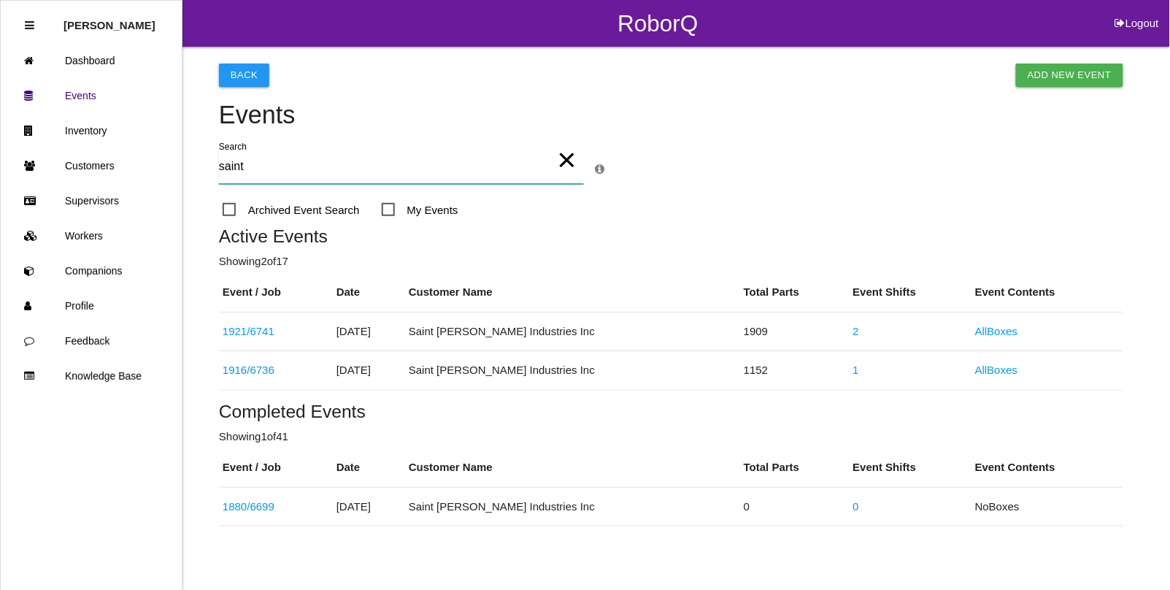
type input "saint"
click at [231, 207] on span "Archived Event Search" at bounding box center [291, 210] width 137 height 18
click at [231, 207] on input "Archived Event Search" at bounding box center [227, 205] width 9 height 9
checkbox input "true"
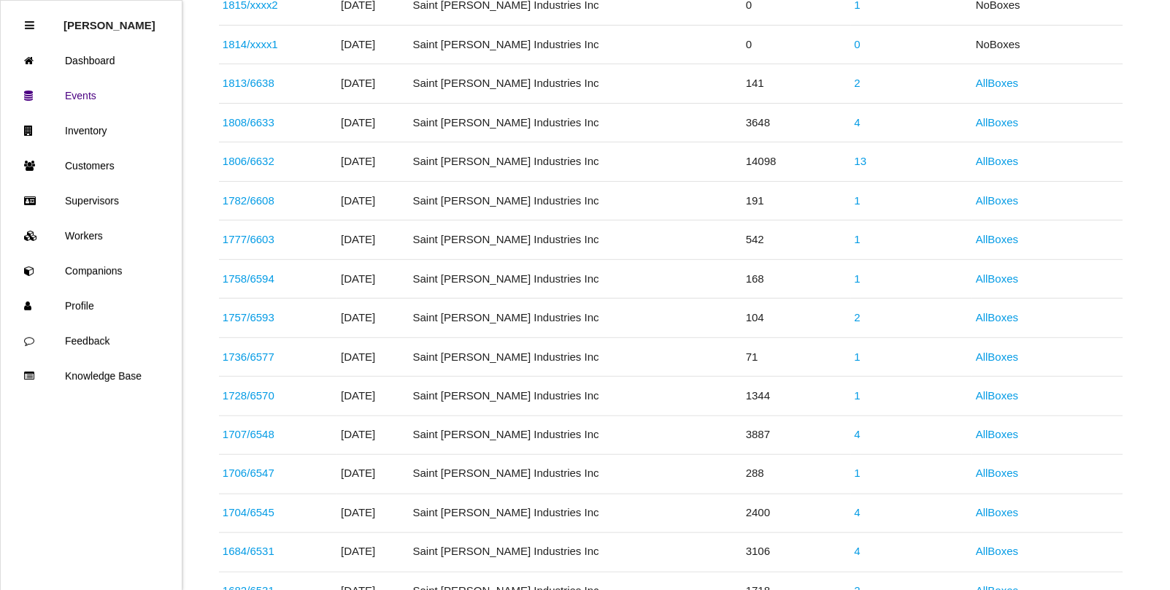
scroll to position [274, 0]
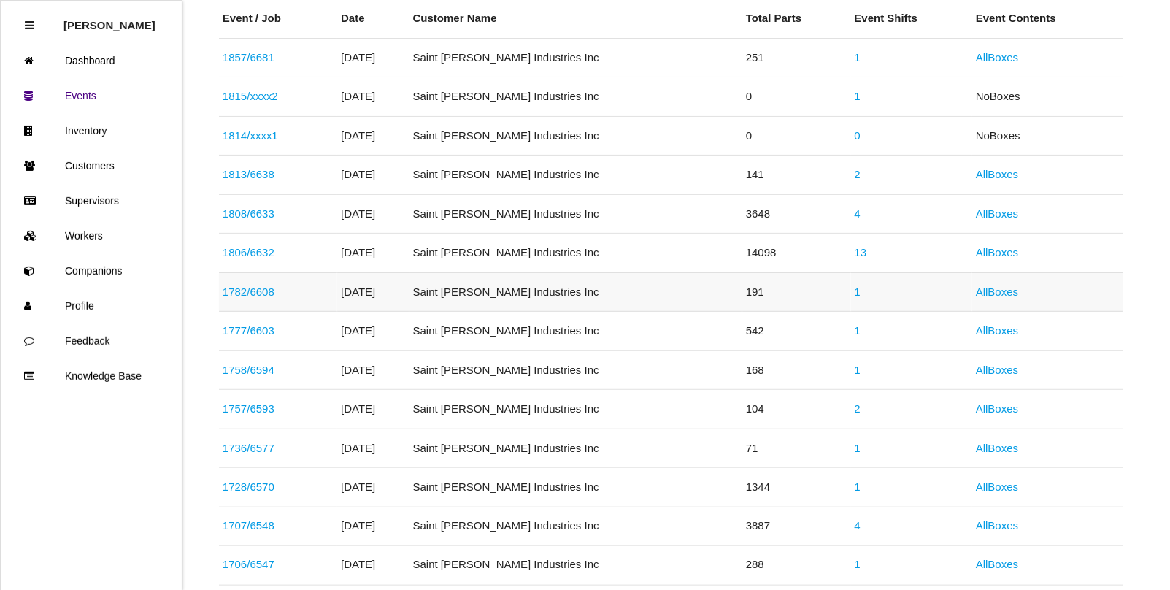
click at [237, 291] on link "1782 / 6608" at bounding box center [249, 291] width 52 height 12
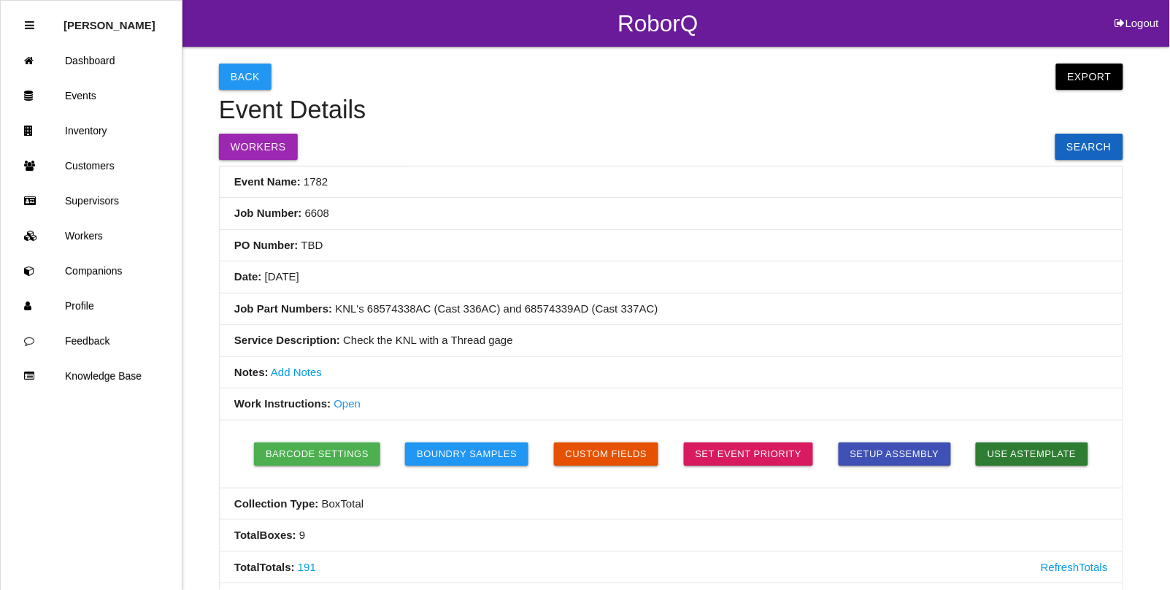
drag, startPoint x: 1071, startPoint y: 77, endPoint x: 1059, endPoint y: 89, distance: 17.0
click at [1072, 77] on button "Export" at bounding box center [1090, 77] width 67 height 26
click at [1077, 72] on link "Export Excel" at bounding box center [1077, 81] width 84 height 34
click at [85, 92] on link "Events" at bounding box center [91, 95] width 181 height 35
